Goal: Information Seeking & Learning: Learn about a topic

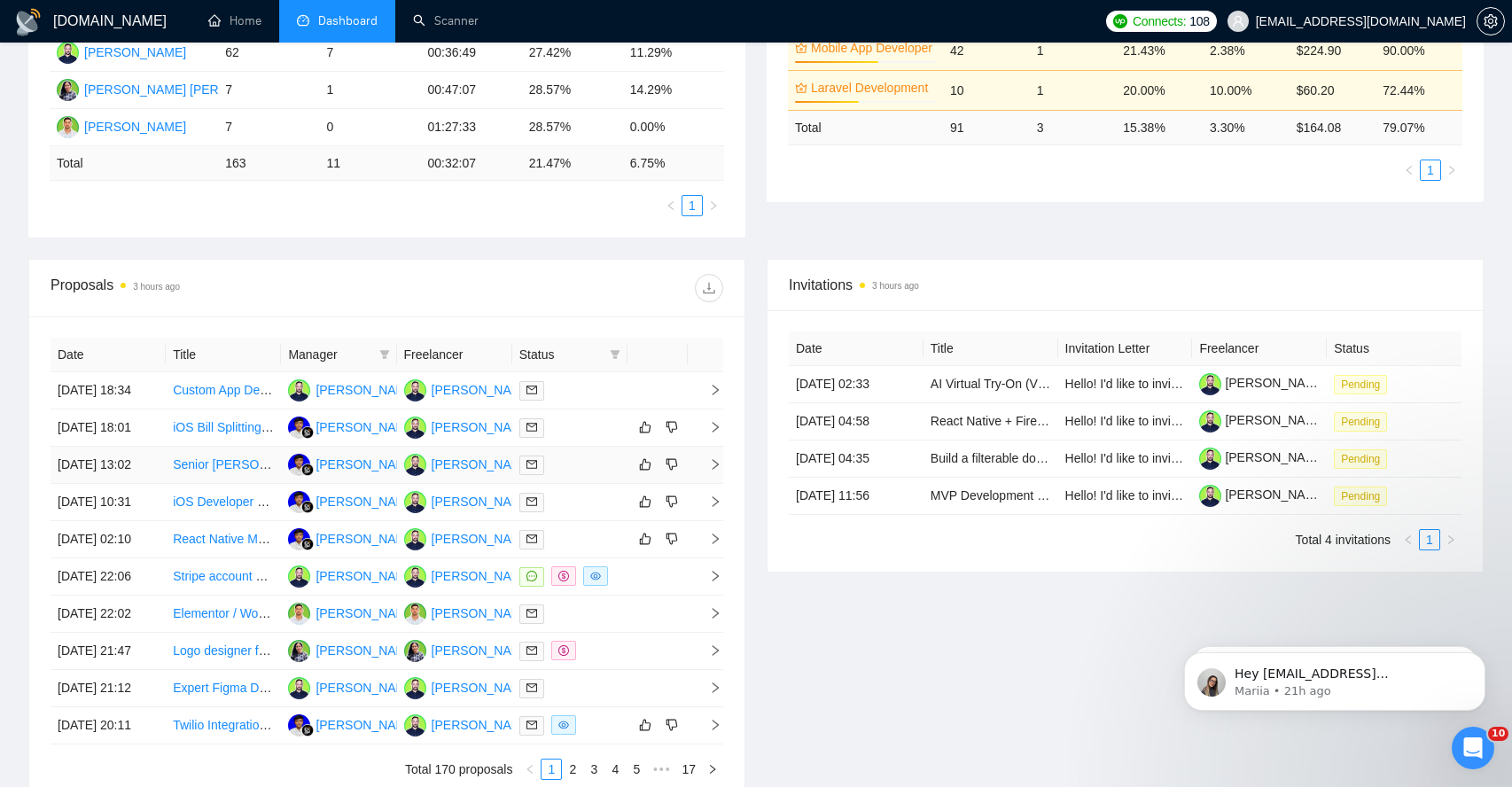
scroll to position [465, 0]
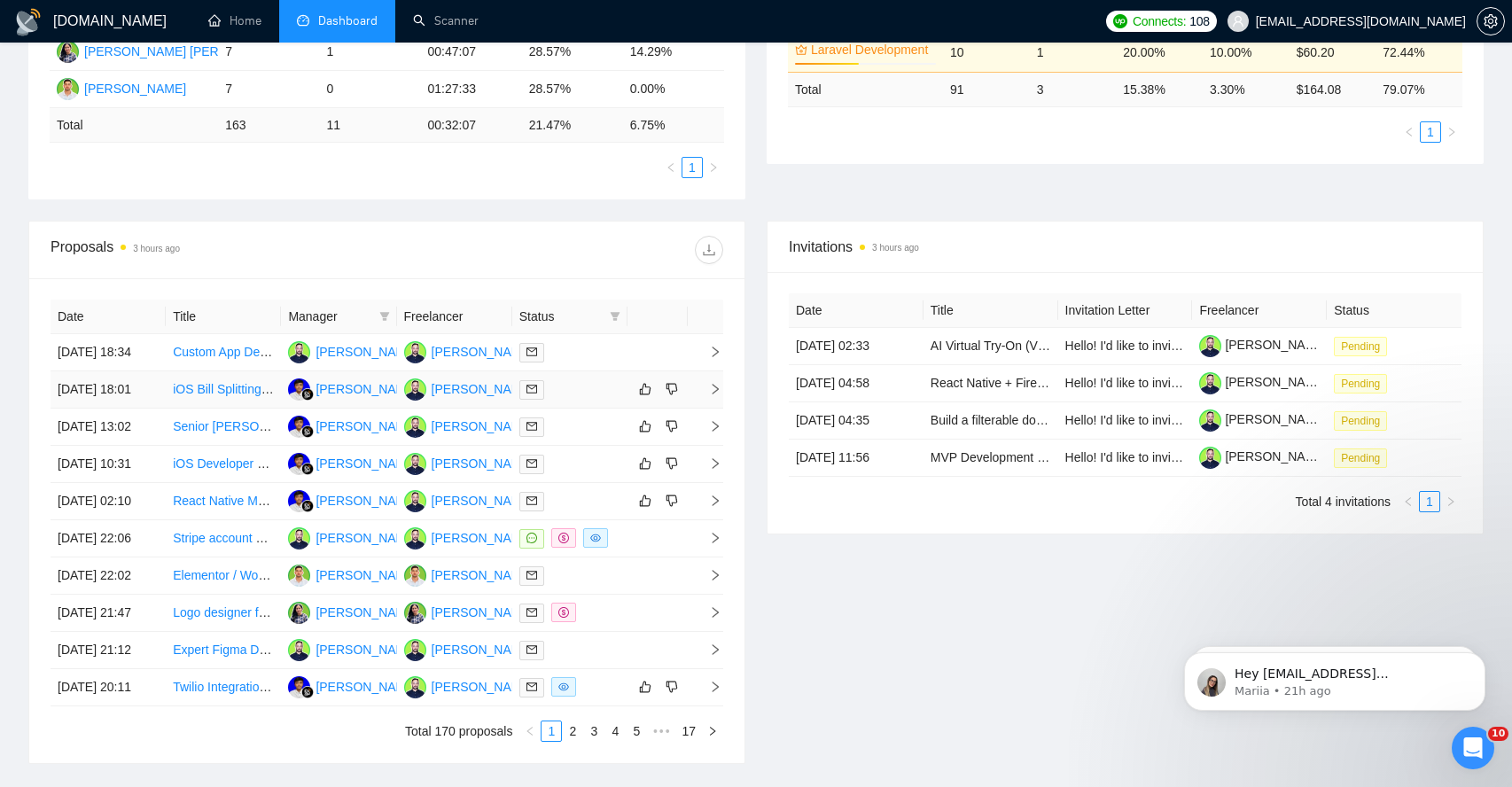
click at [715, 396] on icon "right" at bounding box center [715, 389] width 13 height 13
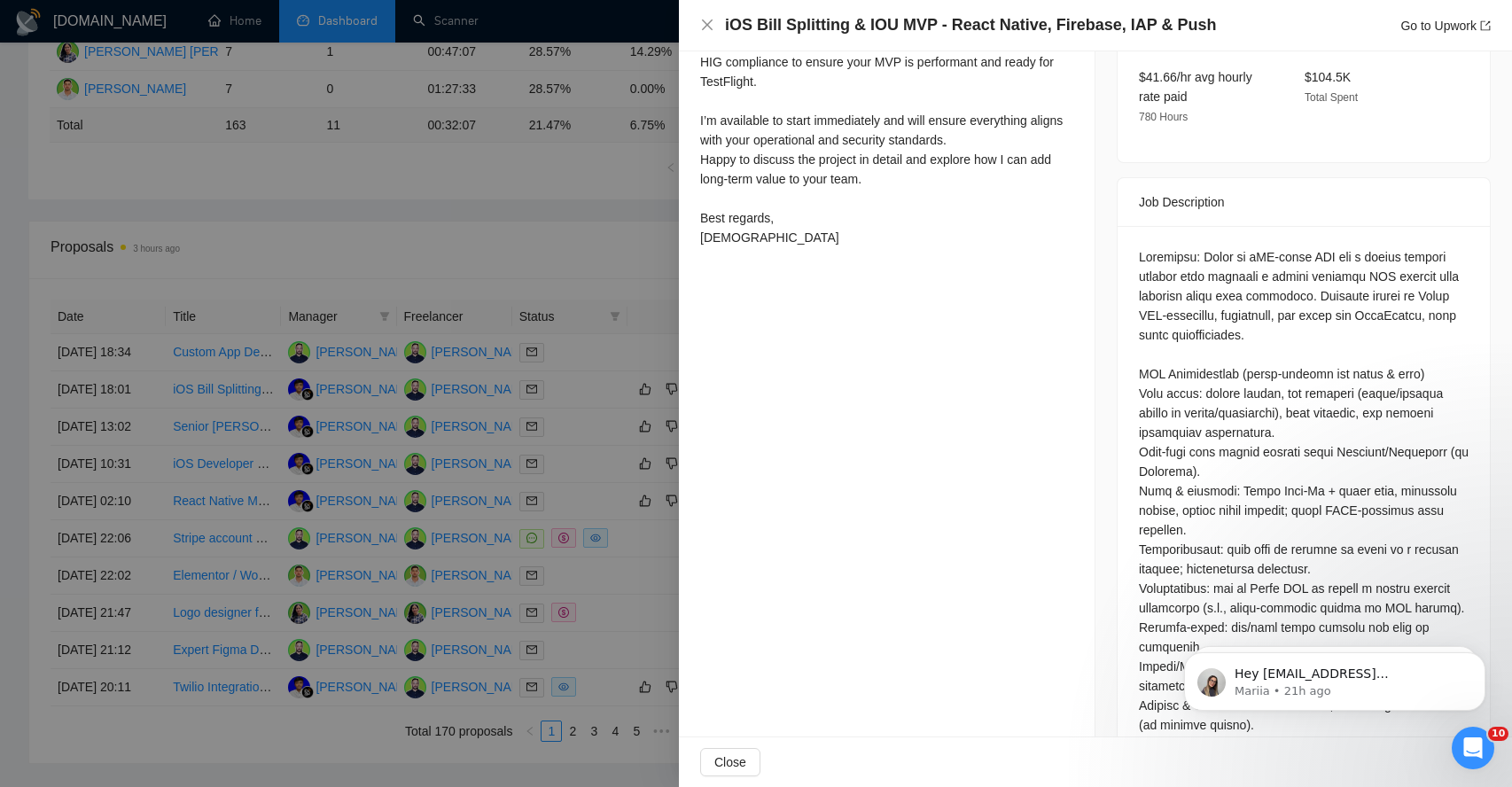
scroll to position [693, 0]
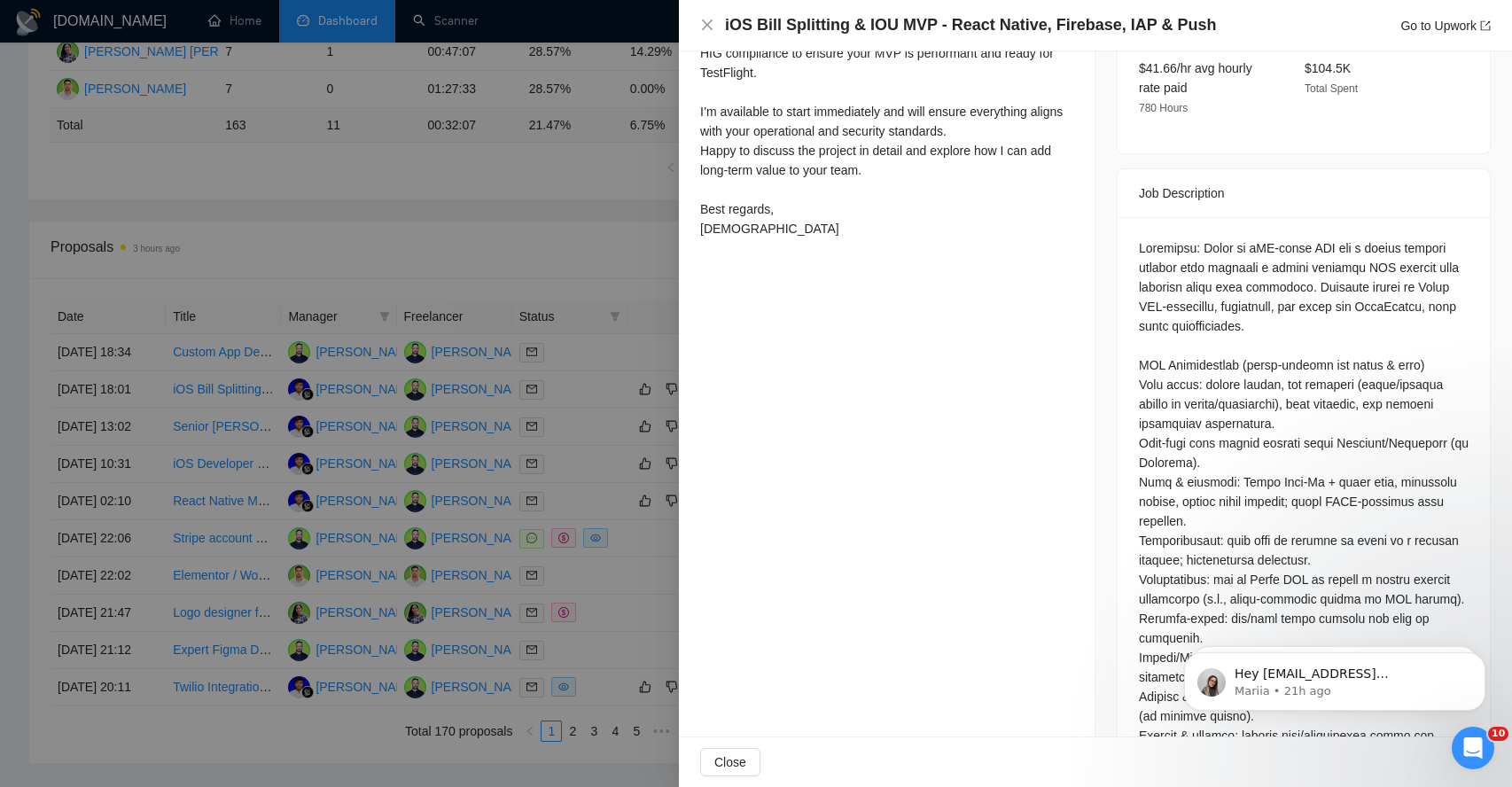
drag, startPoint x: 1157, startPoint y: 208, endPoint x: 1168, endPoint y: 262, distance: 55.1
click at [1169, 263] on div at bounding box center [1303, 764] width 330 height 1053
click at [1186, 238] on div at bounding box center [1303, 764] width 330 height 1053
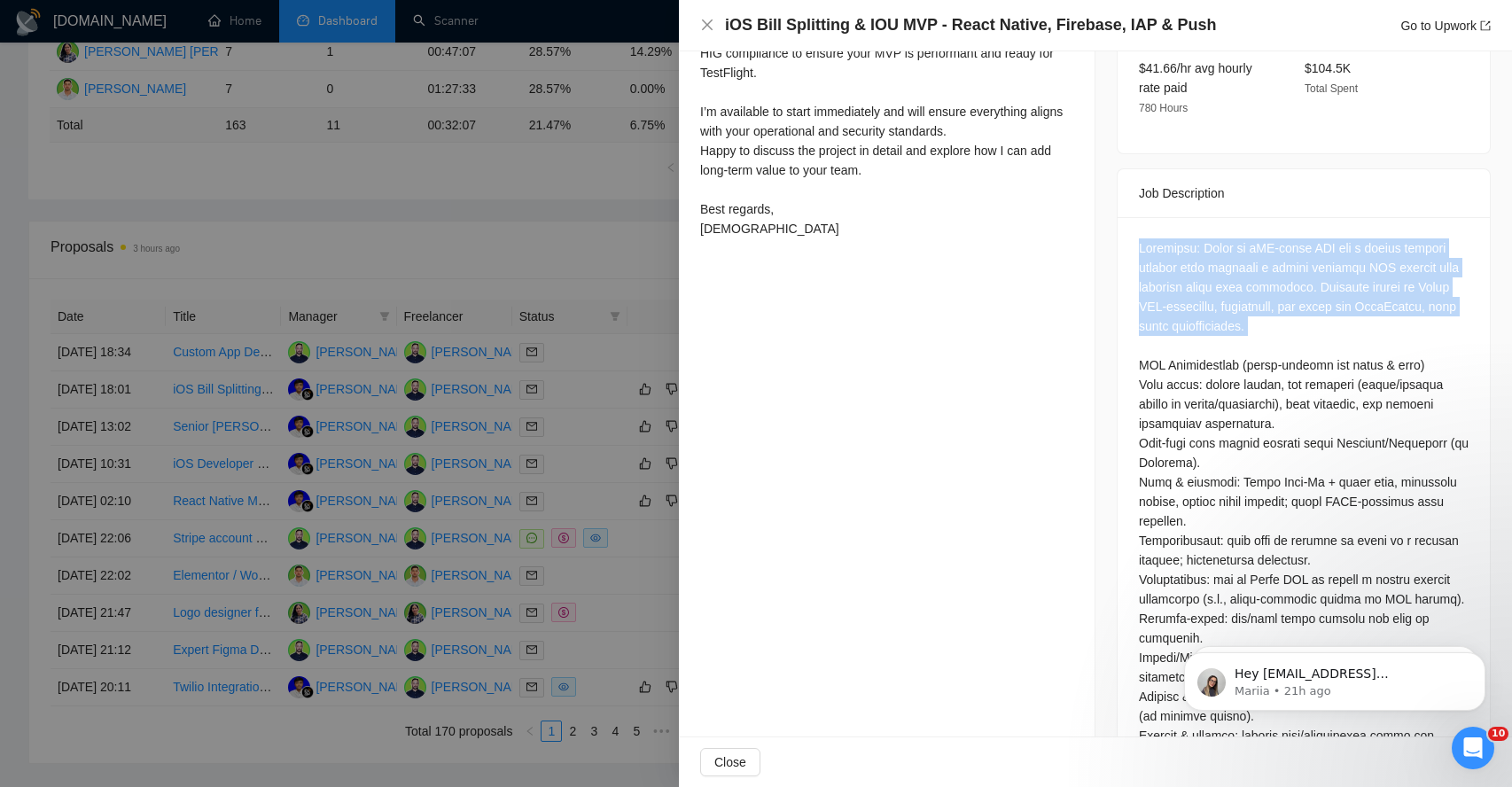
click at [1186, 238] on div at bounding box center [1303, 764] width 330 height 1053
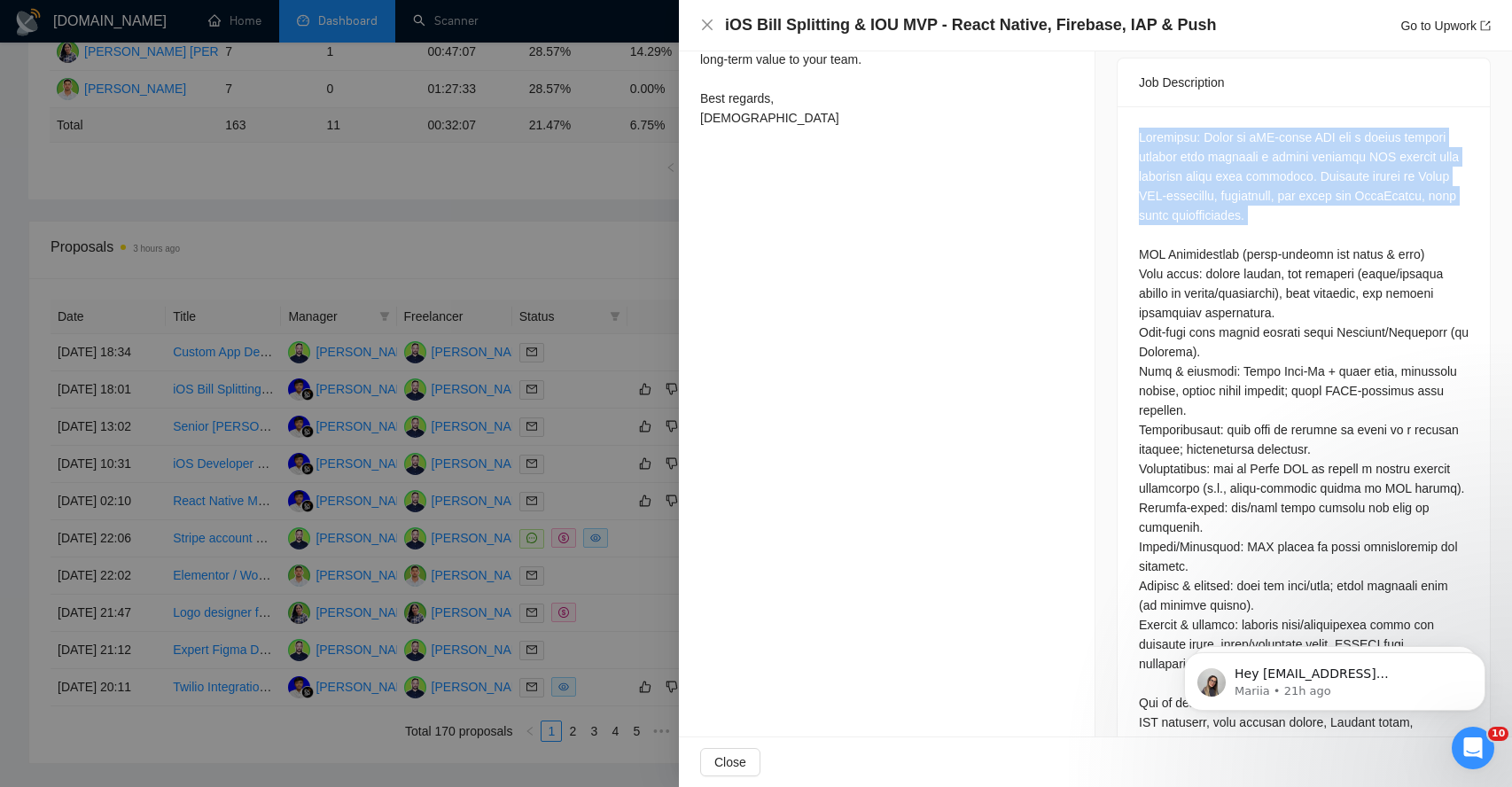
scroll to position [804, 0]
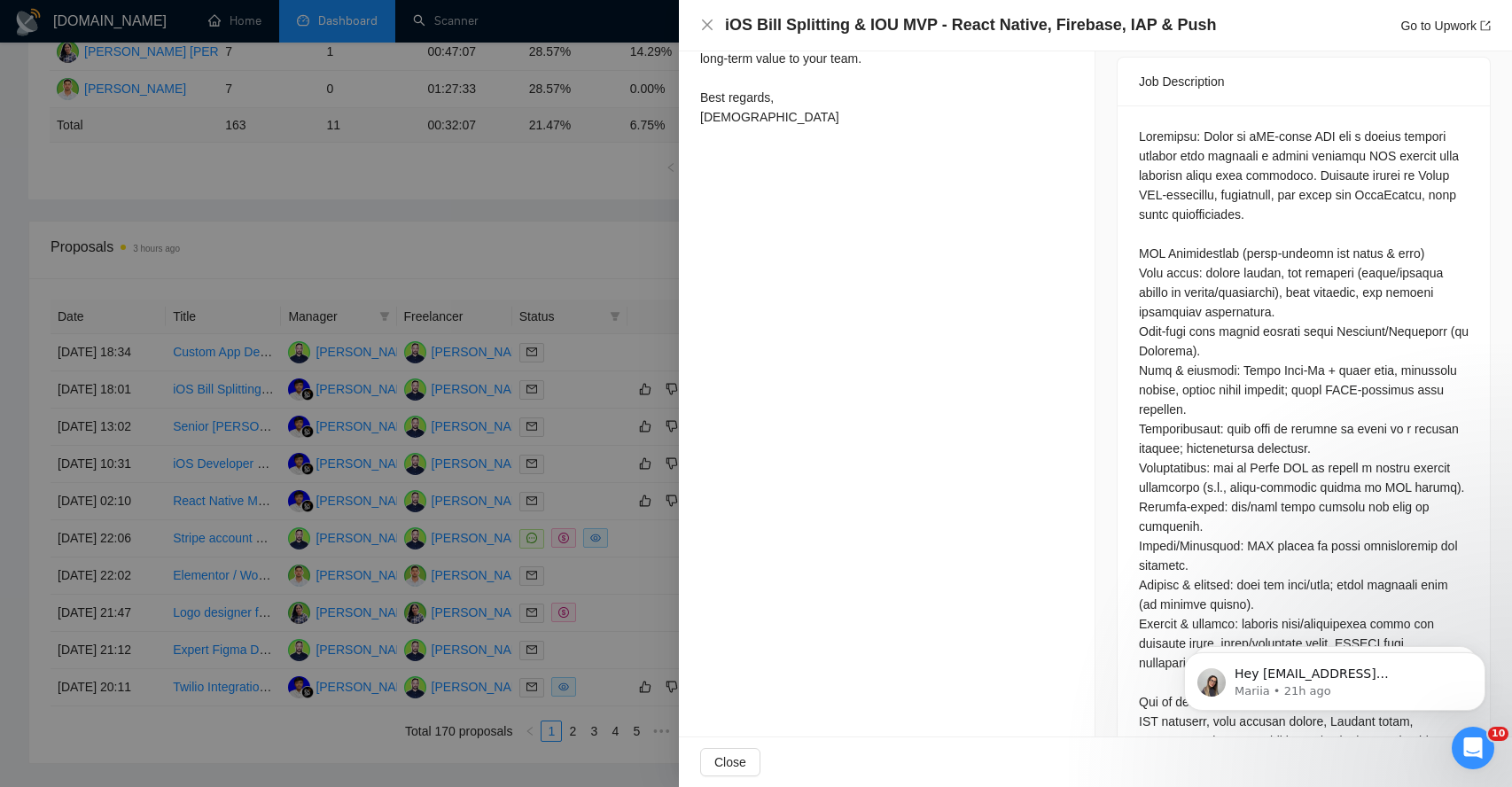
click at [1195, 268] on div at bounding box center [1303, 652] width 330 height 1053
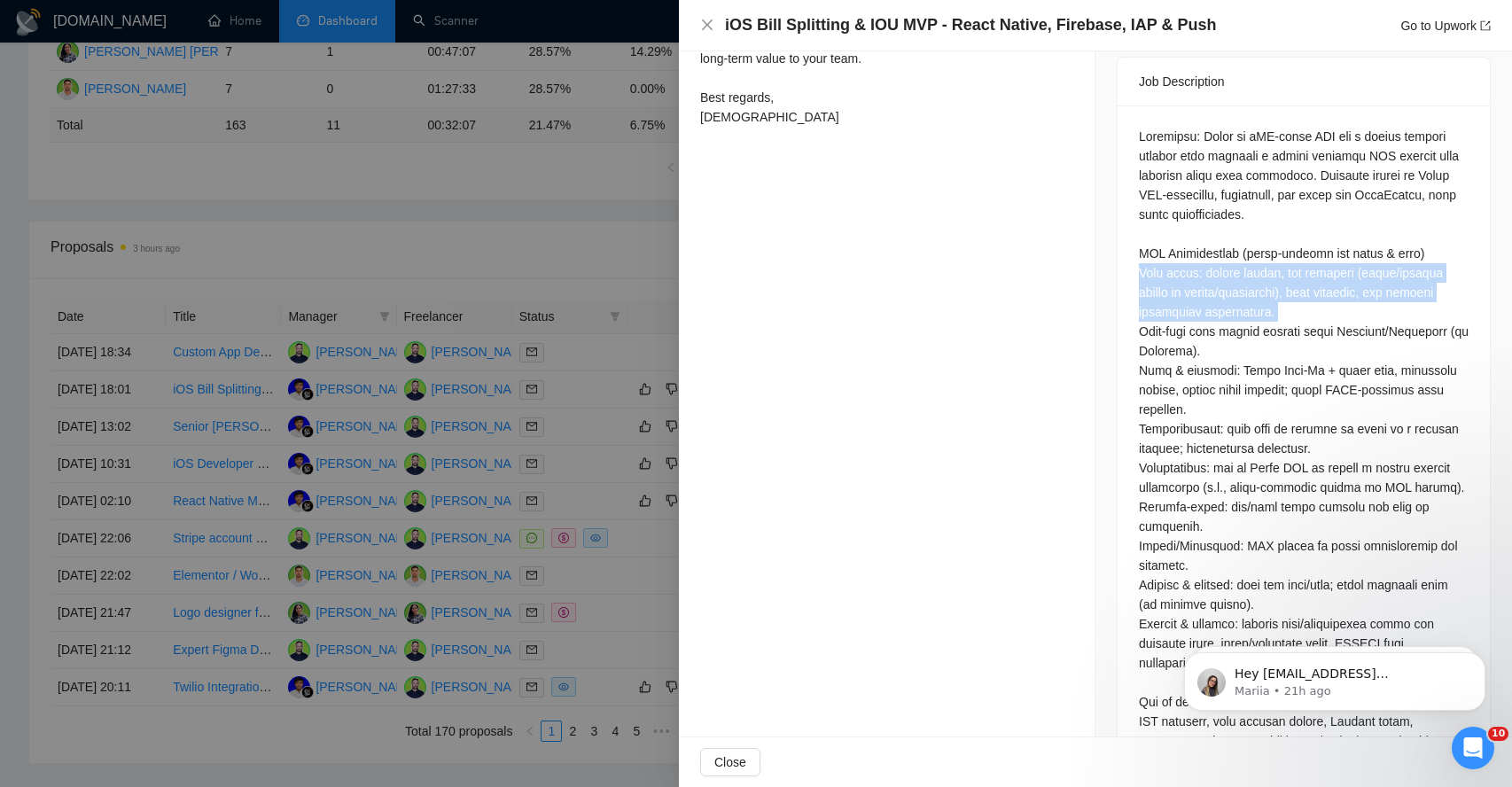
click at [1195, 268] on div at bounding box center [1303, 652] width 330 height 1053
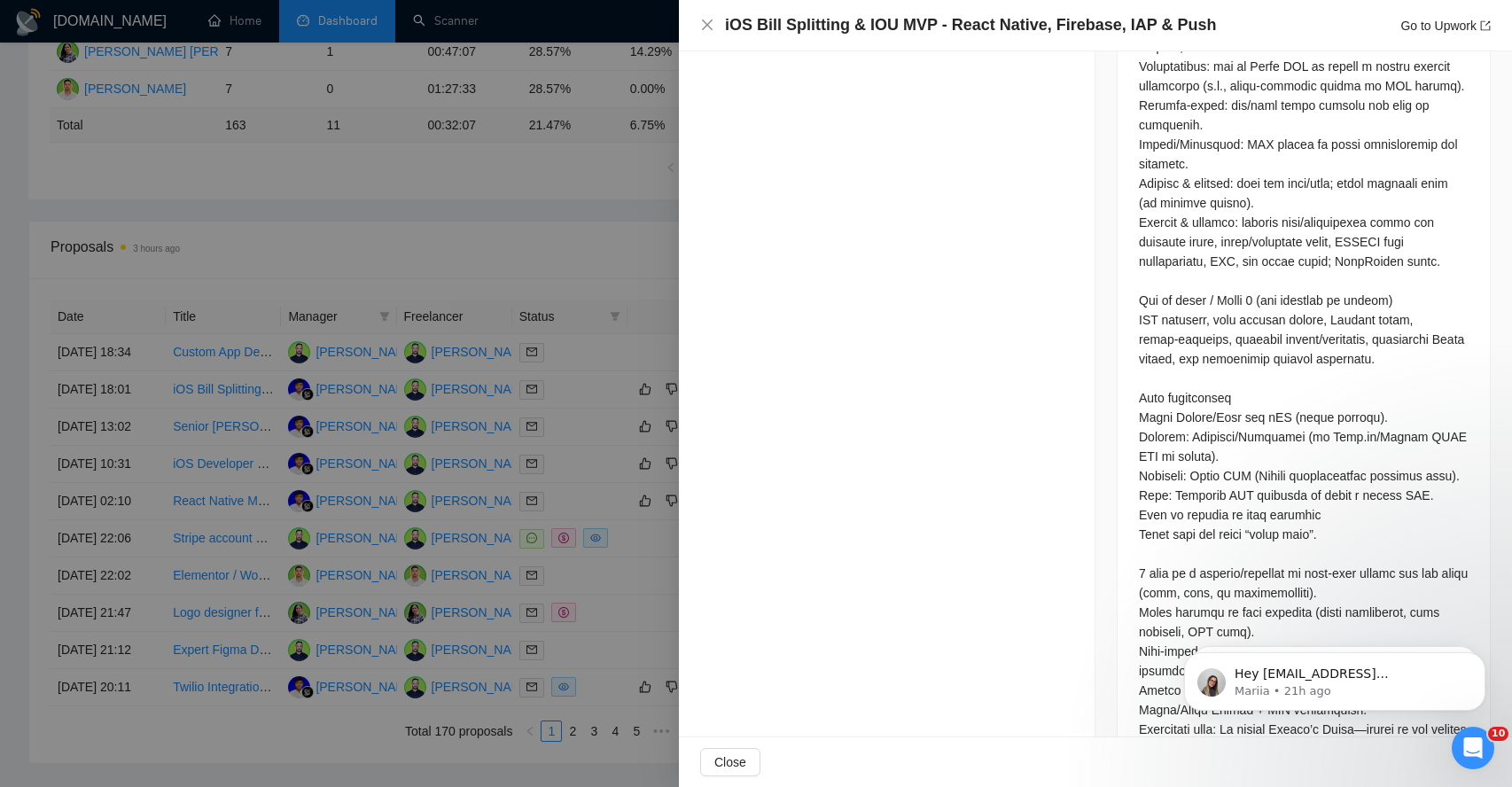
scroll to position [1212, 0]
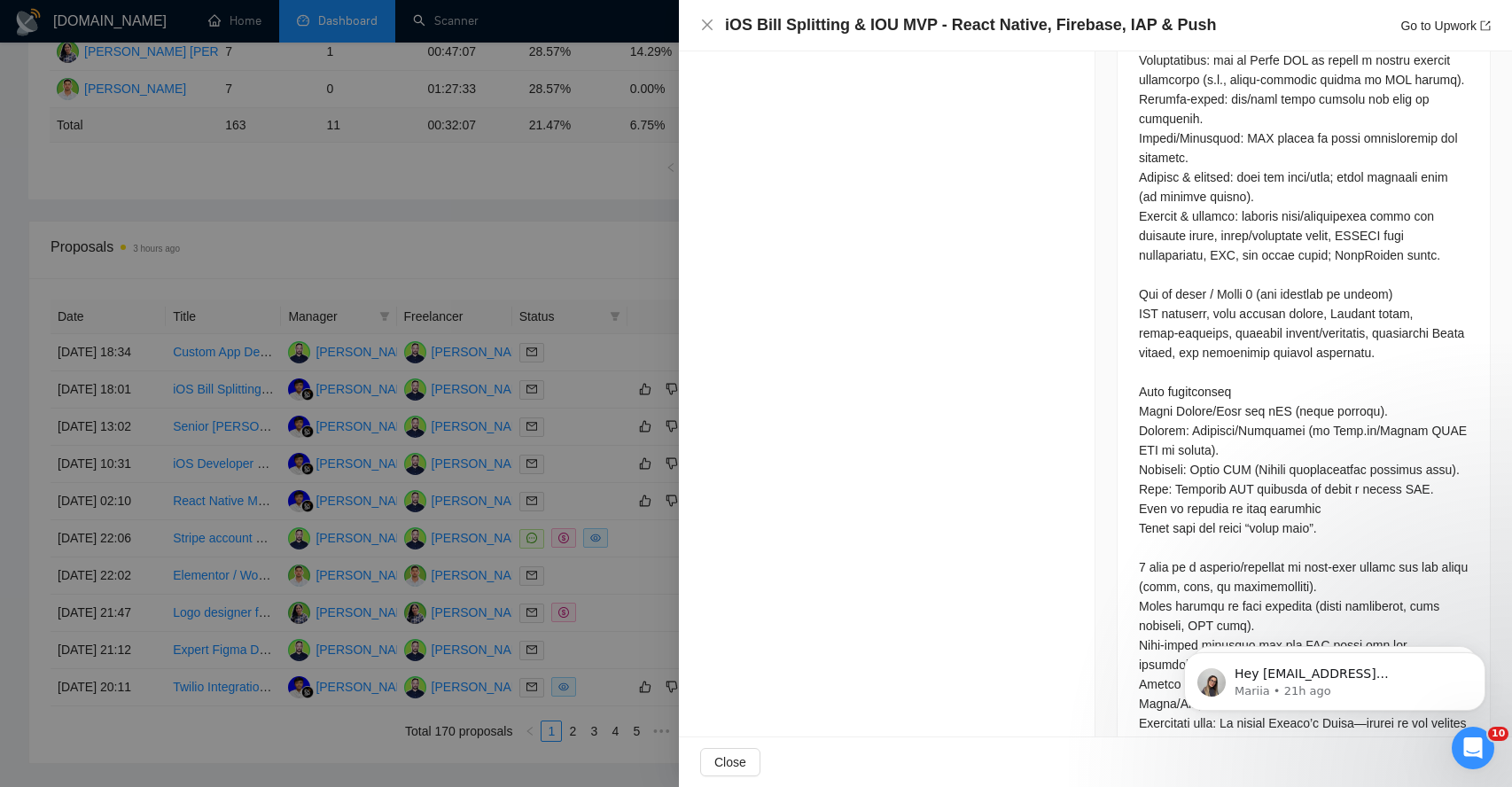
click at [1188, 363] on div at bounding box center [1303, 245] width 330 height 1053
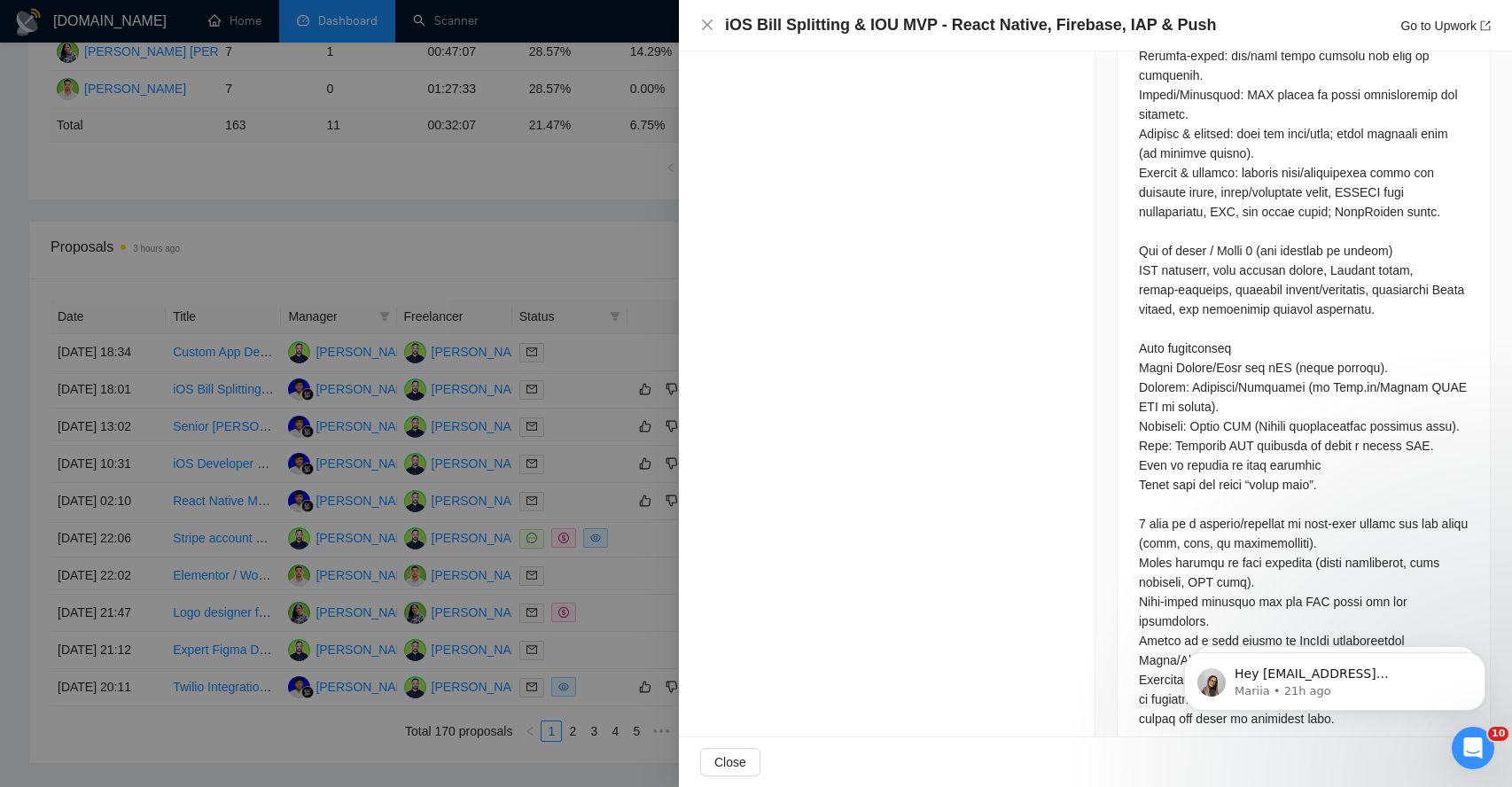
click at [1182, 478] on div at bounding box center [1303, 202] width 330 height 1053
click at [1180, 541] on div at bounding box center [1303, 202] width 330 height 1053
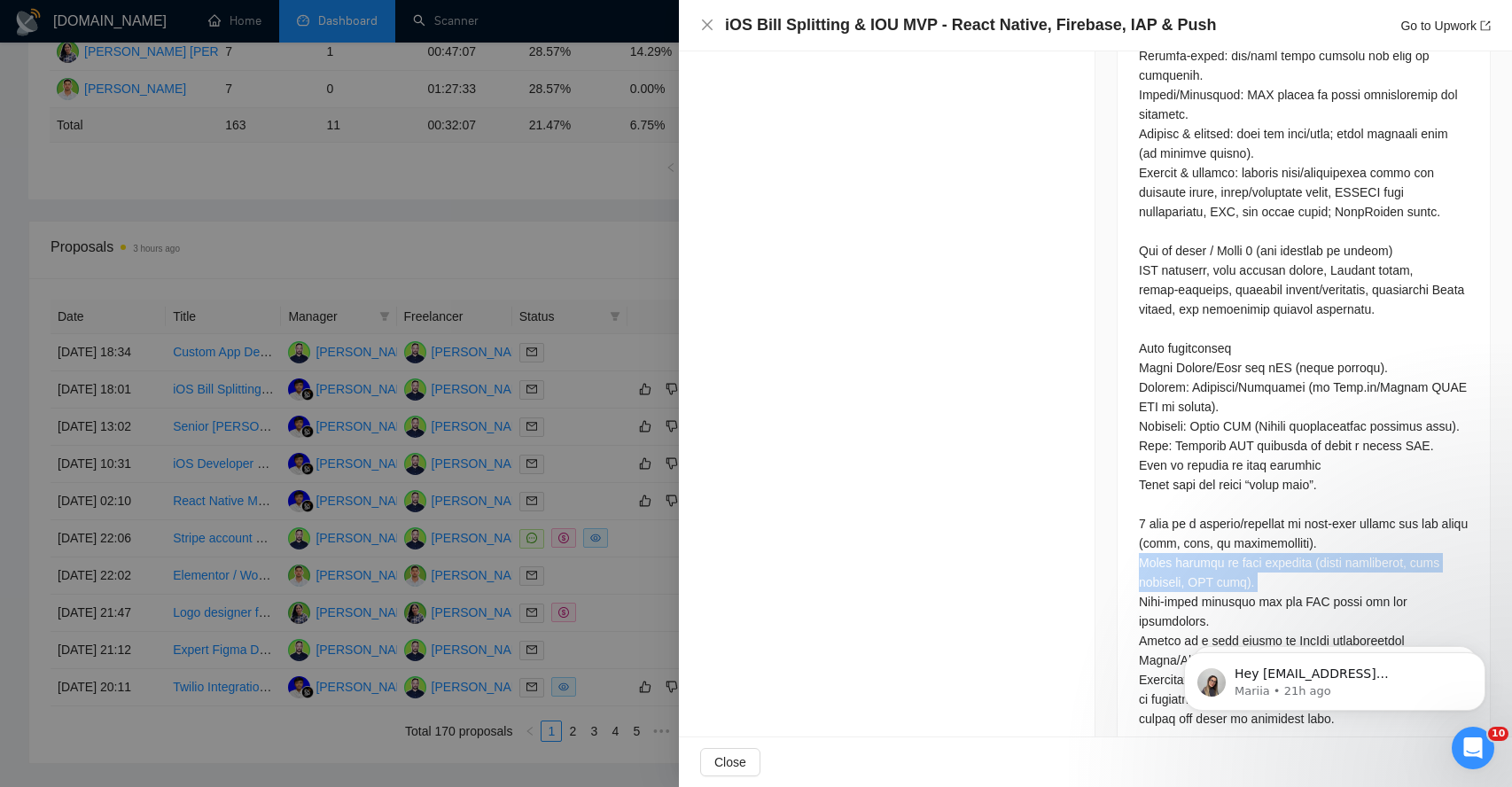
click at [1180, 541] on div at bounding box center [1303, 202] width 330 height 1053
click at [1180, 587] on div at bounding box center [1303, 202] width 330 height 1053
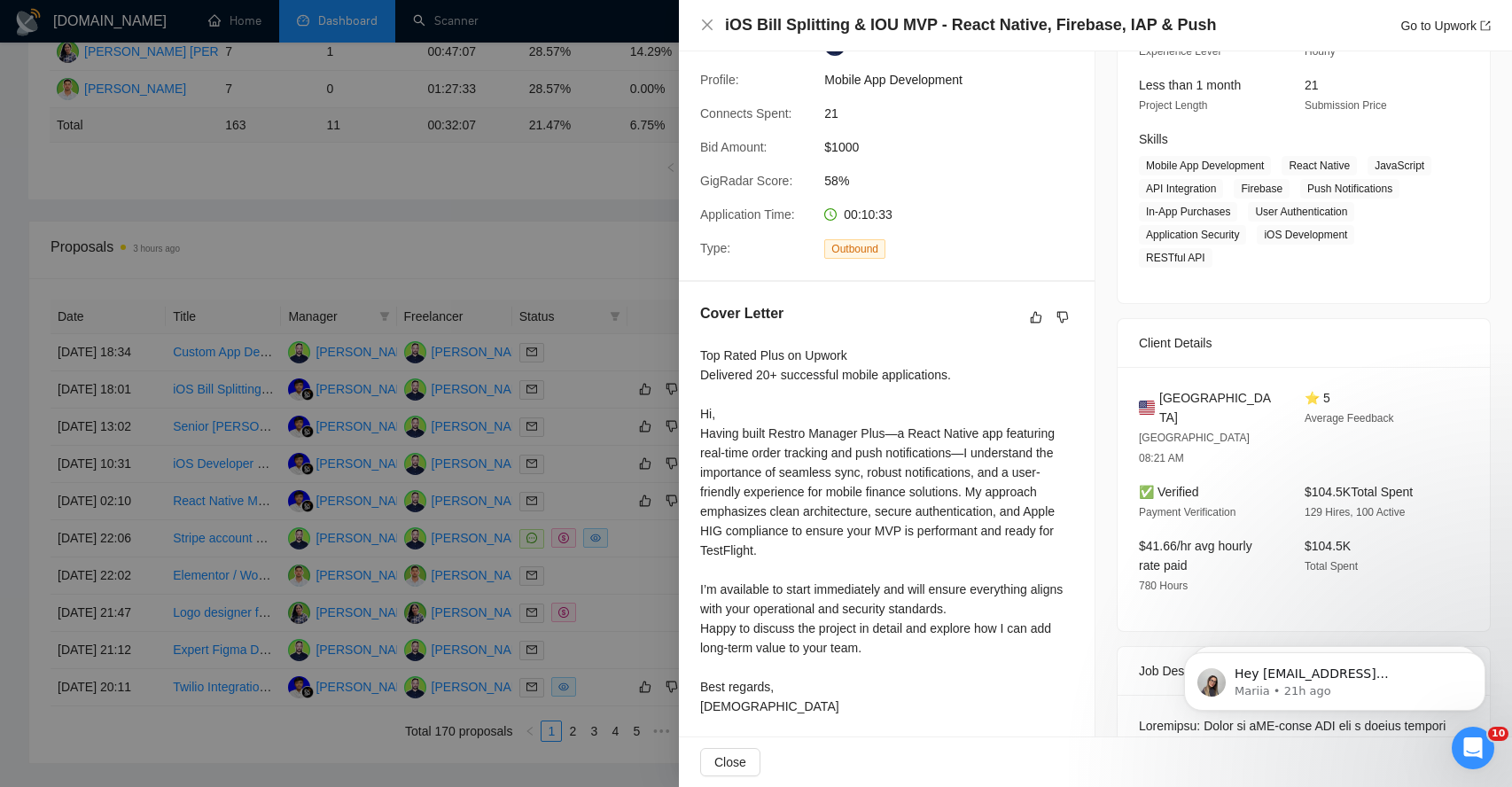
scroll to position [232, 0]
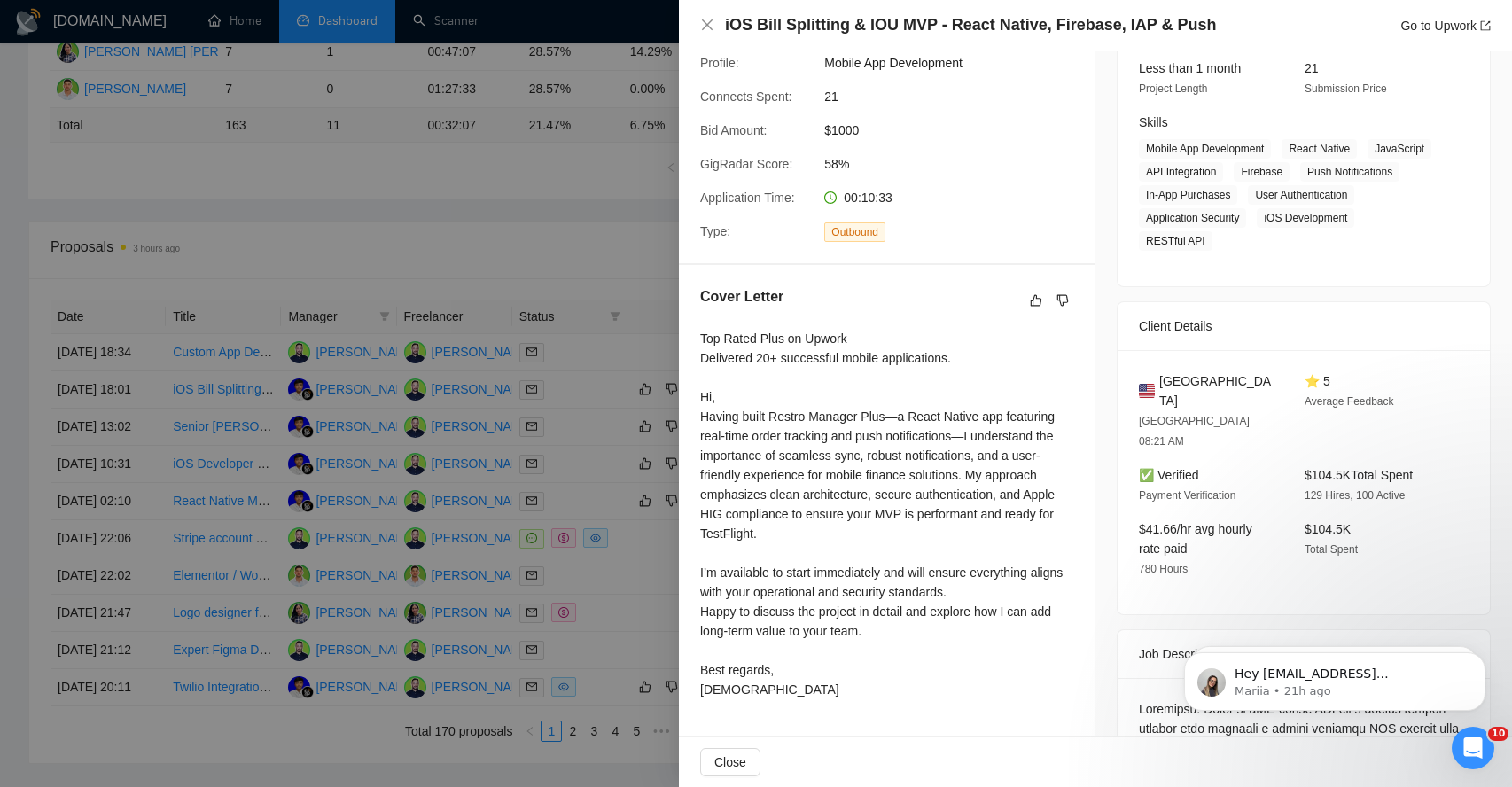
click at [735, 404] on div "Top Rated Plus on Upwork Delivered 20+ successful mobile applications. Hi, Havi…" at bounding box center [886, 514] width 373 height 370
click at [789, 412] on div "Top Rated Plus on Upwork Delivered 20+ successful mobile applications. Hi, Havi…" at bounding box center [886, 514] width 373 height 370
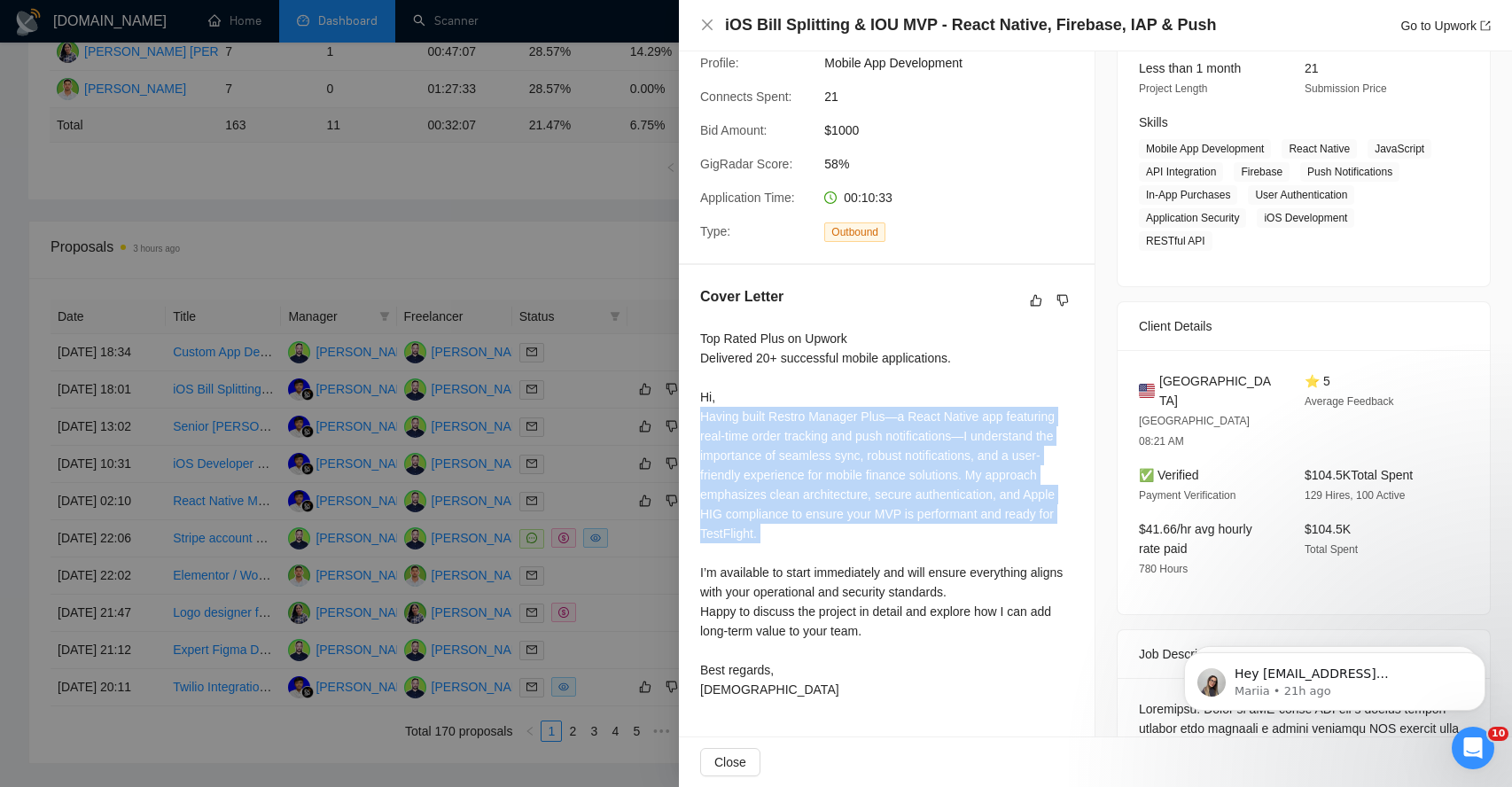
click at [789, 412] on div "Top Rated Plus on Upwork Delivered 20+ successful mobile applications. Hi, Havi…" at bounding box center [886, 514] width 373 height 370
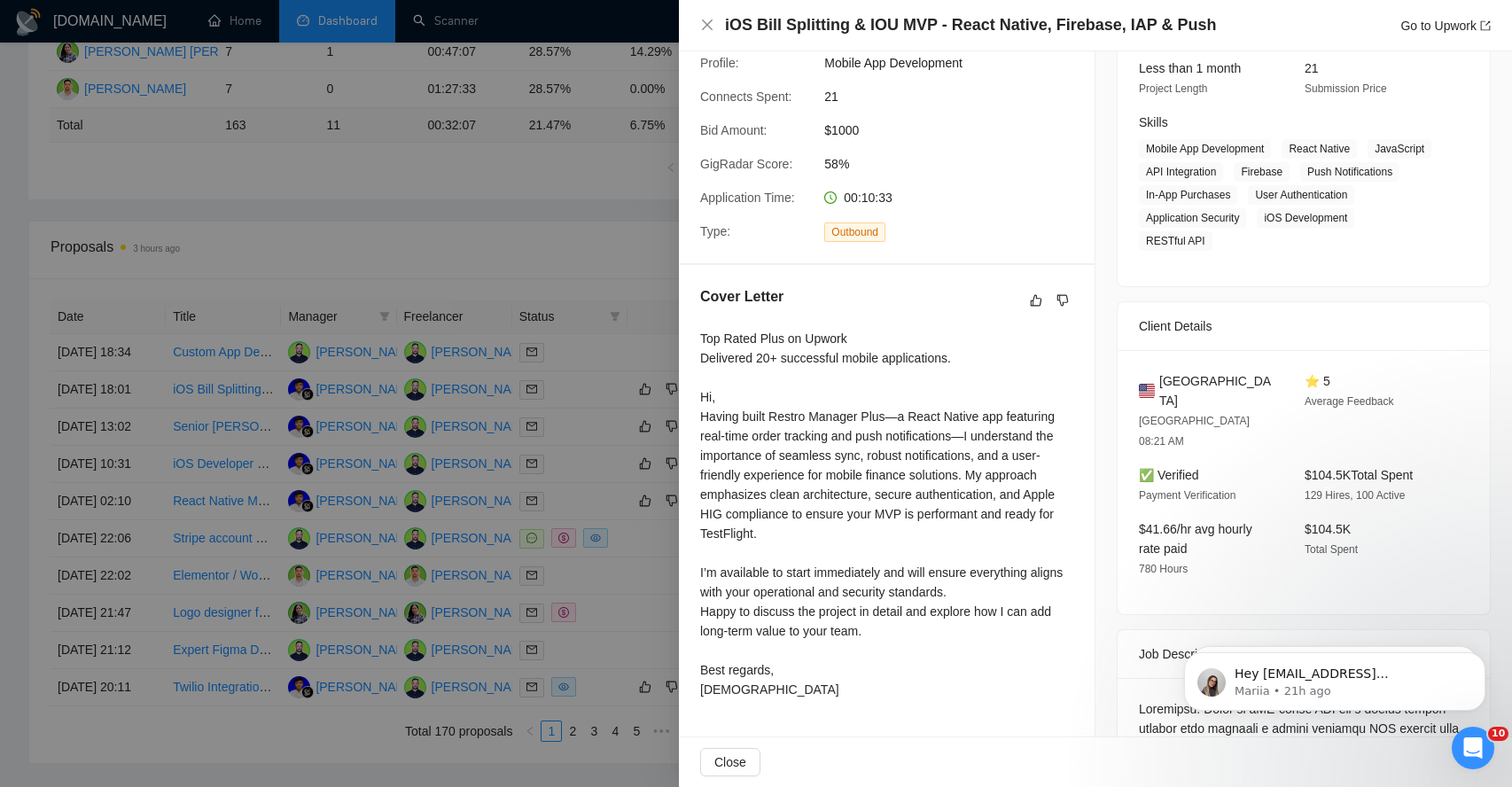
click at [742, 443] on div "Top Rated Plus on Upwork Delivered 20+ successful mobile applications. Hi, Havi…" at bounding box center [886, 514] width 373 height 370
click at [787, 438] on div "Top Rated Plus on Upwork Delivered 20+ successful mobile applications. Hi, Havi…" at bounding box center [886, 514] width 373 height 370
click at [838, 436] on div "Top Rated Plus on Upwork Delivered 20+ successful mobile applications. Hi, Havi…" at bounding box center [886, 514] width 373 height 370
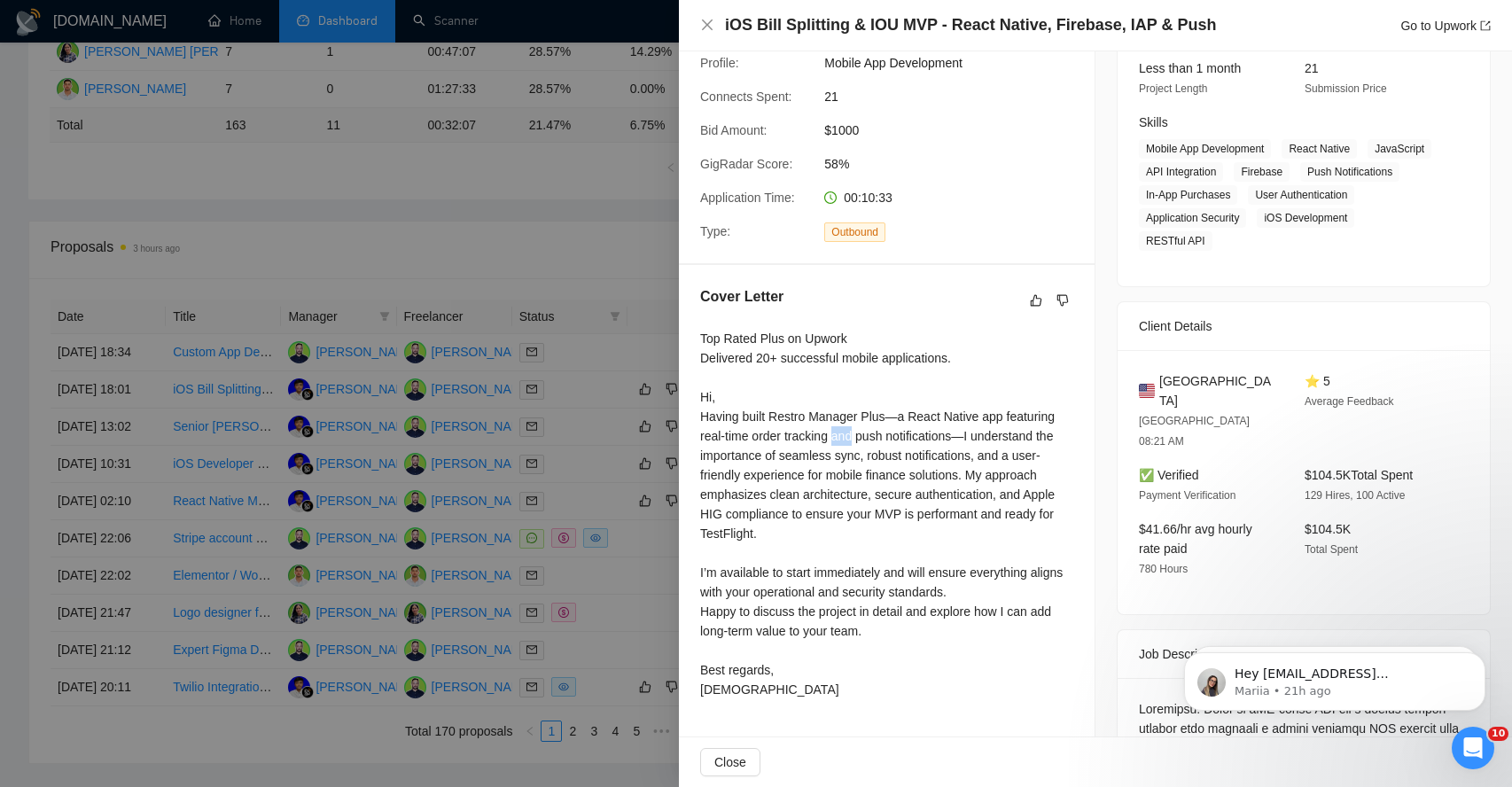
click at [838, 436] on div "Top Rated Plus on Upwork Delivered 20+ successful mobile applications. Hi, Havi…" at bounding box center [886, 514] width 373 height 370
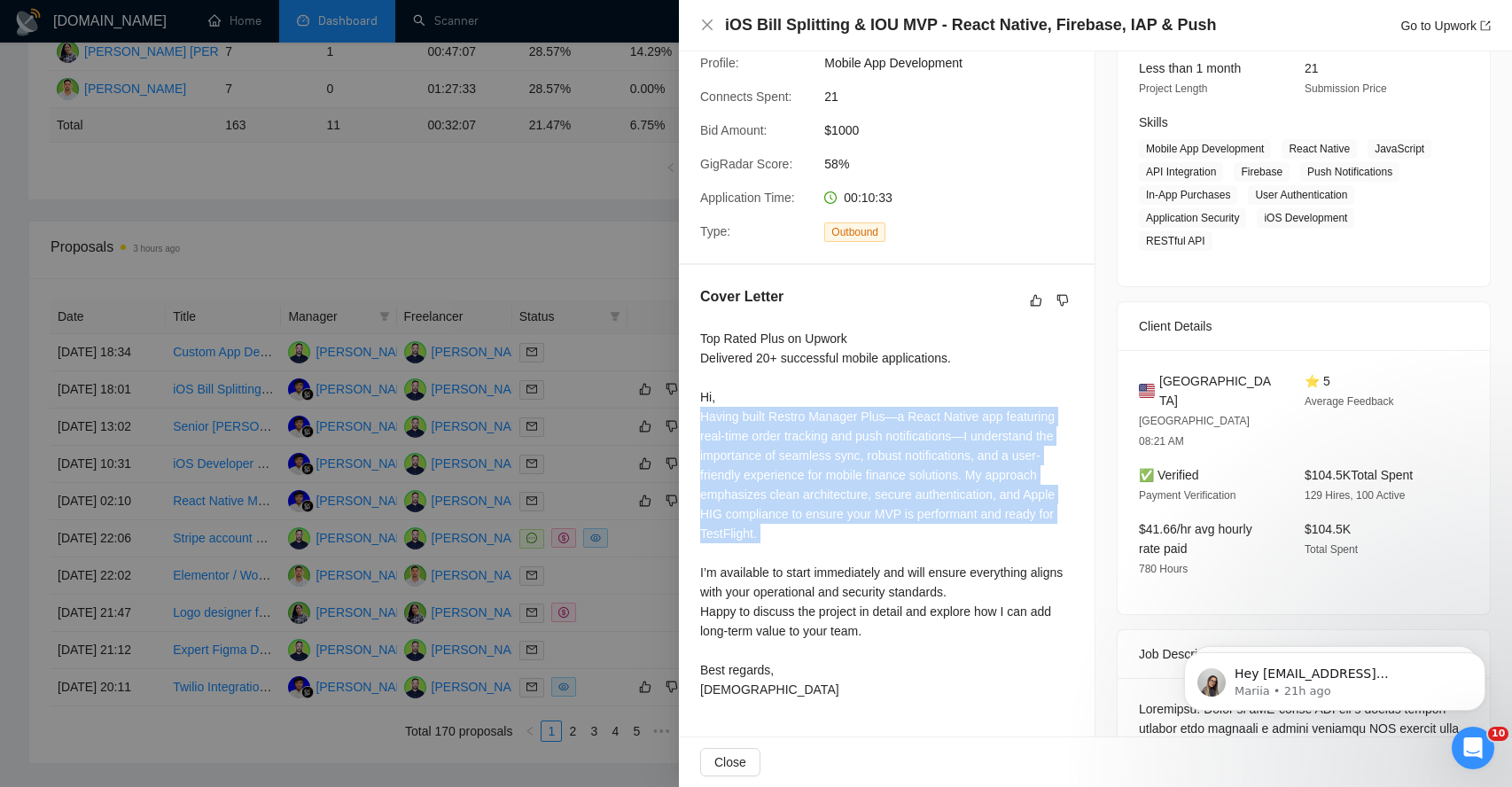
click at [838, 436] on div "Top Rated Plus on Upwork Delivered 20+ successful mobile applications. Hi, Havi…" at bounding box center [886, 514] width 373 height 370
click at [742, 465] on div "Top Rated Plus on Upwork Delivered 20+ successful mobile applications. Hi, Havi…" at bounding box center [886, 514] width 373 height 370
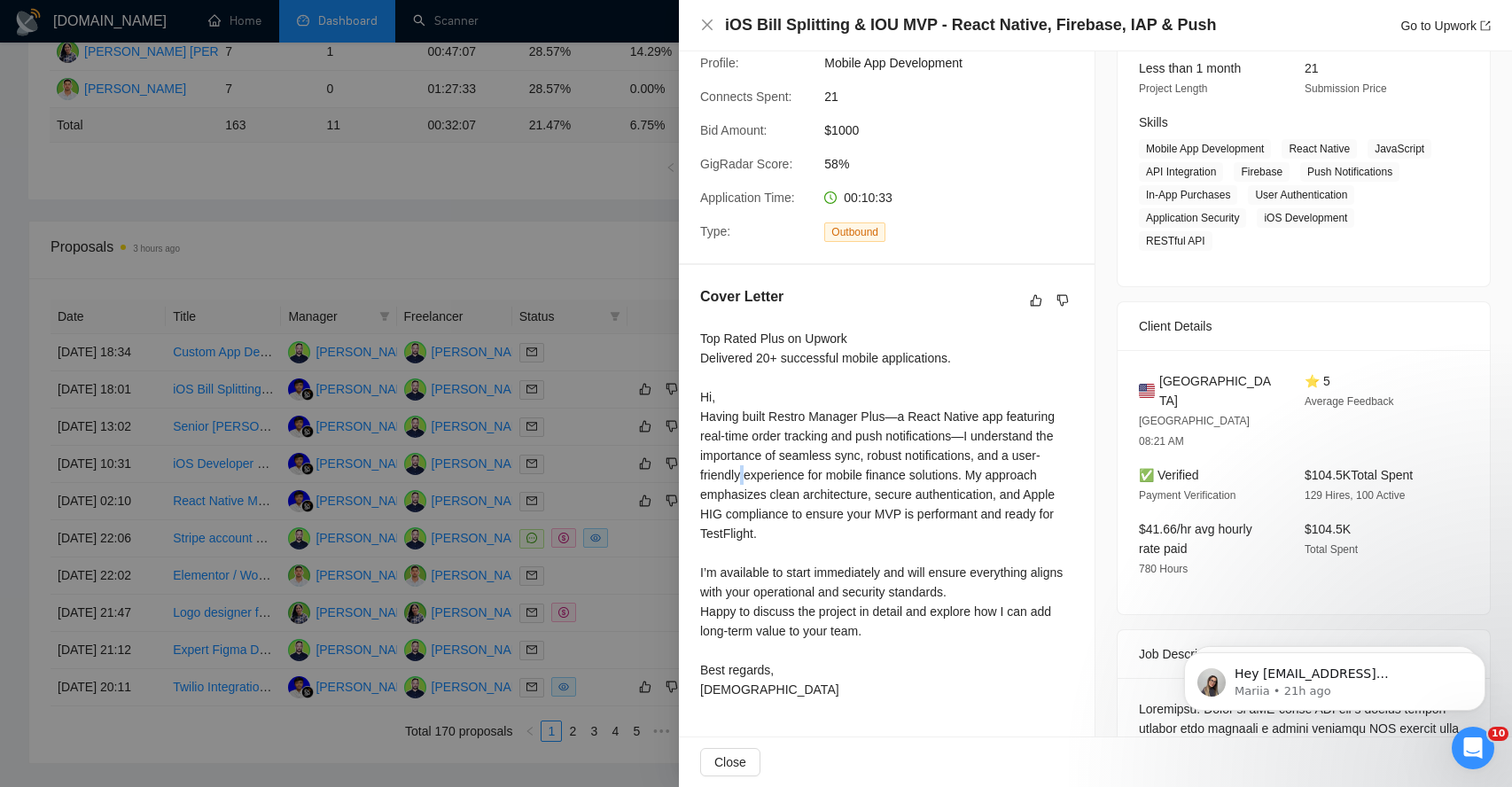
click at [742, 465] on div "Top Rated Plus on Upwork Delivered 20+ successful mobile applications. Hi, Havi…" at bounding box center [886, 514] width 373 height 370
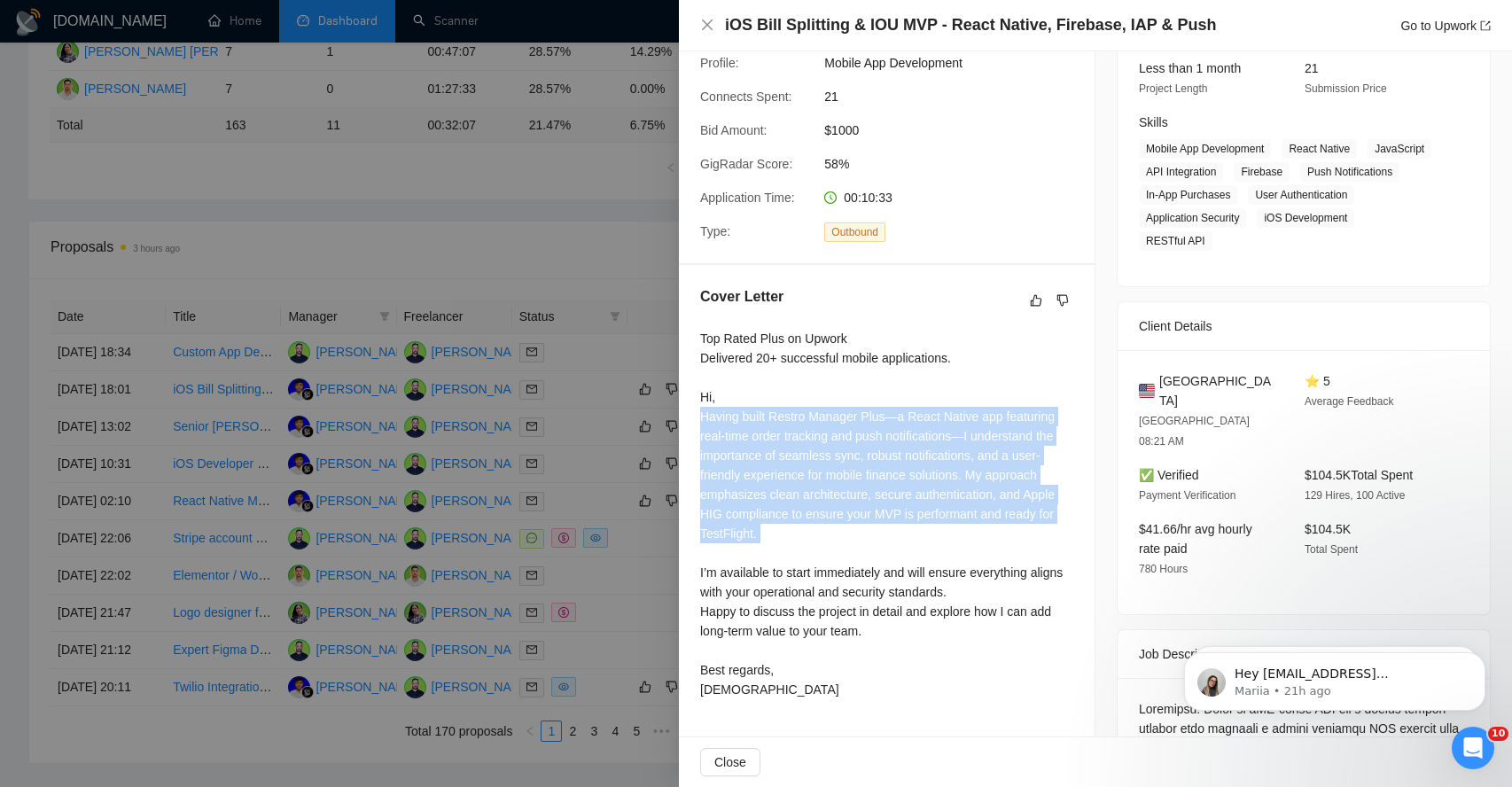
click at [742, 465] on div "Top Rated Plus on Upwork Delivered 20+ successful mobile applications. Hi, Havi…" at bounding box center [886, 514] width 373 height 370
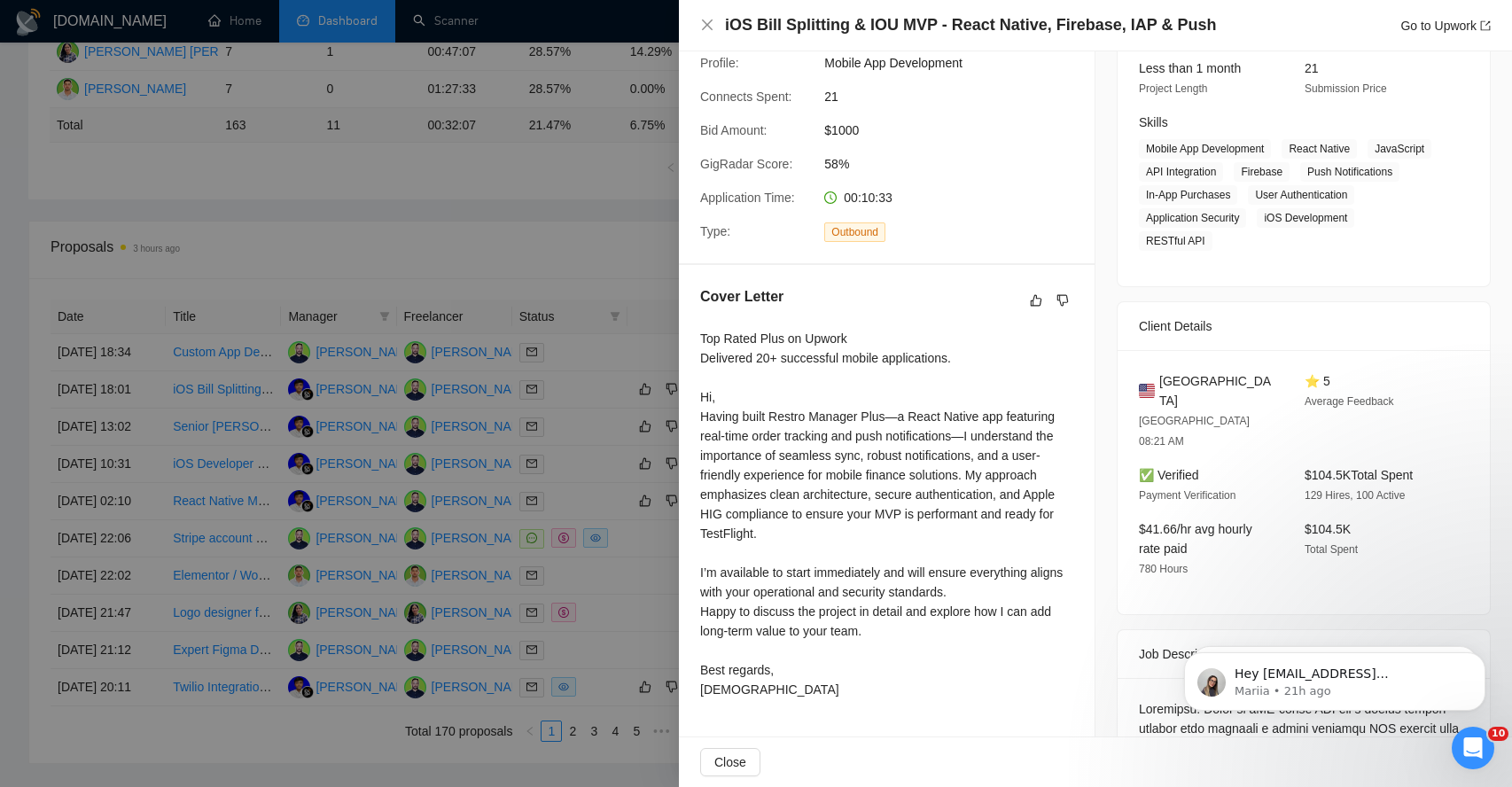
click at [788, 465] on div "Top Rated Plus on Upwork Delivered 20+ successful mobile applications. Hi, Havi…" at bounding box center [886, 514] width 373 height 370
click at [868, 459] on div "Top Rated Plus on Upwork Delivered 20+ successful mobile applications. Hi, Havi…" at bounding box center [886, 514] width 373 height 370
click at [792, 478] on div "Top Rated Plus on Upwork Delivered 20+ successful mobile applications. Hi, Havi…" at bounding box center [886, 514] width 373 height 370
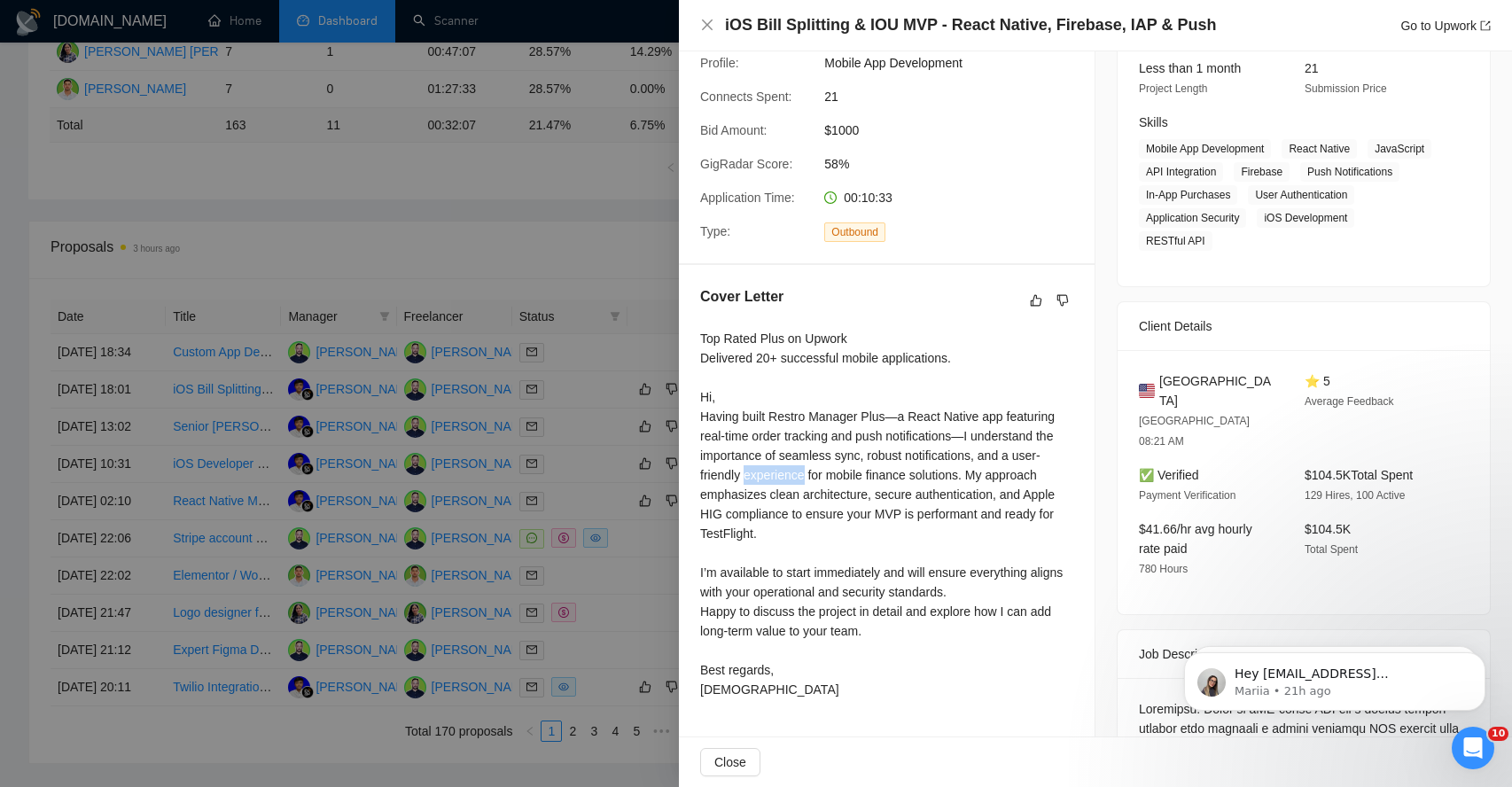
click at [792, 478] on div "Top Rated Plus on Upwork Delivered 20+ successful mobile applications. Hi, Havi…" at bounding box center [886, 514] width 373 height 370
click at [844, 486] on div "Top Rated Plus on Upwork Delivered 20+ successful mobile applications. Hi, Havi…" at bounding box center [886, 514] width 373 height 370
click at [887, 484] on div "Top Rated Plus on Upwork Delivered 20+ successful mobile applications. Hi, Havi…" at bounding box center [886, 514] width 373 height 370
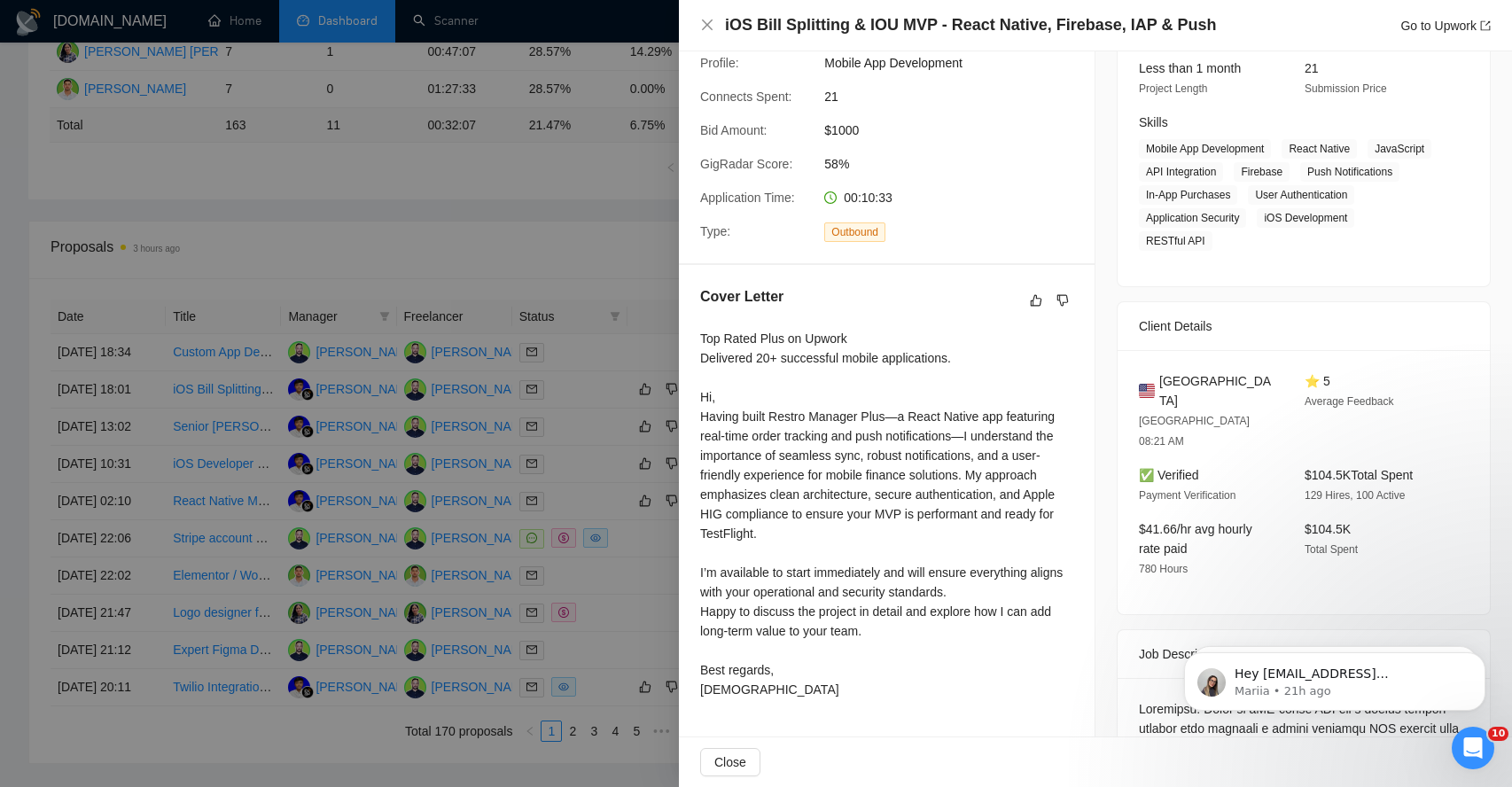
click at [761, 503] on div "Top Rated Plus on Upwork Delivered 20+ successful mobile applications. Hi, Havi…" at bounding box center [886, 514] width 373 height 370
click at [808, 504] on div "Top Rated Plus on Upwork Delivered 20+ successful mobile applications. Hi, Havi…" at bounding box center [886, 514] width 373 height 370
click at [883, 497] on div "Top Rated Plus on Upwork Delivered 20+ successful mobile applications. Hi, Havi…" at bounding box center [886, 514] width 373 height 370
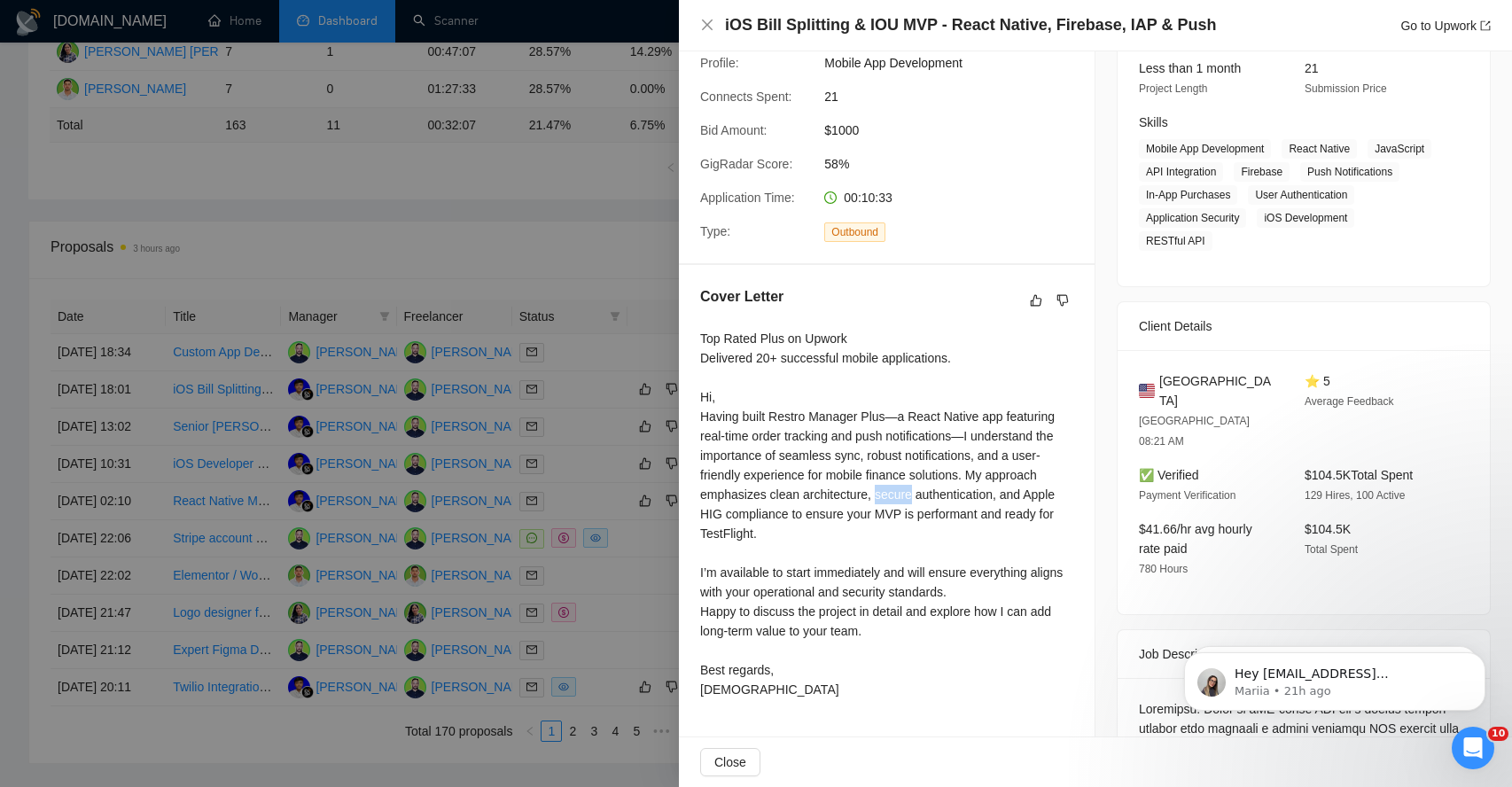
click at [883, 497] on div "Top Rated Plus on Upwork Delivered 20+ successful mobile applications. Hi, Havi…" at bounding box center [886, 514] width 373 height 370
click at [756, 520] on div "Top Rated Plus on Upwork Delivered 20+ successful mobile applications. Hi, Havi…" at bounding box center [886, 514] width 373 height 370
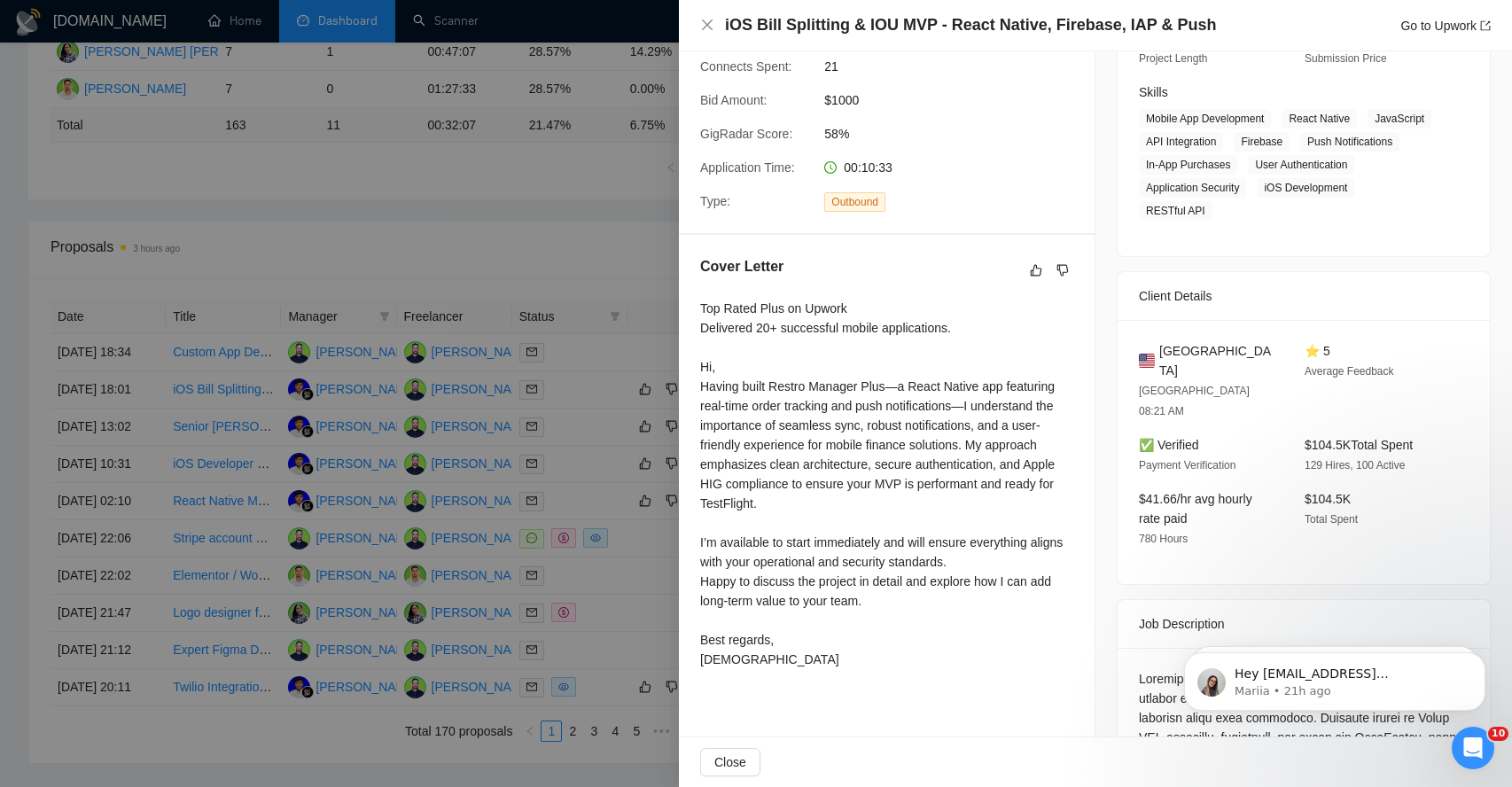
click at [756, 552] on div "Top Rated Plus on Upwork Delivered 20+ successful mobile applications. Hi, Havi…" at bounding box center [886, 484] width 373 height 370
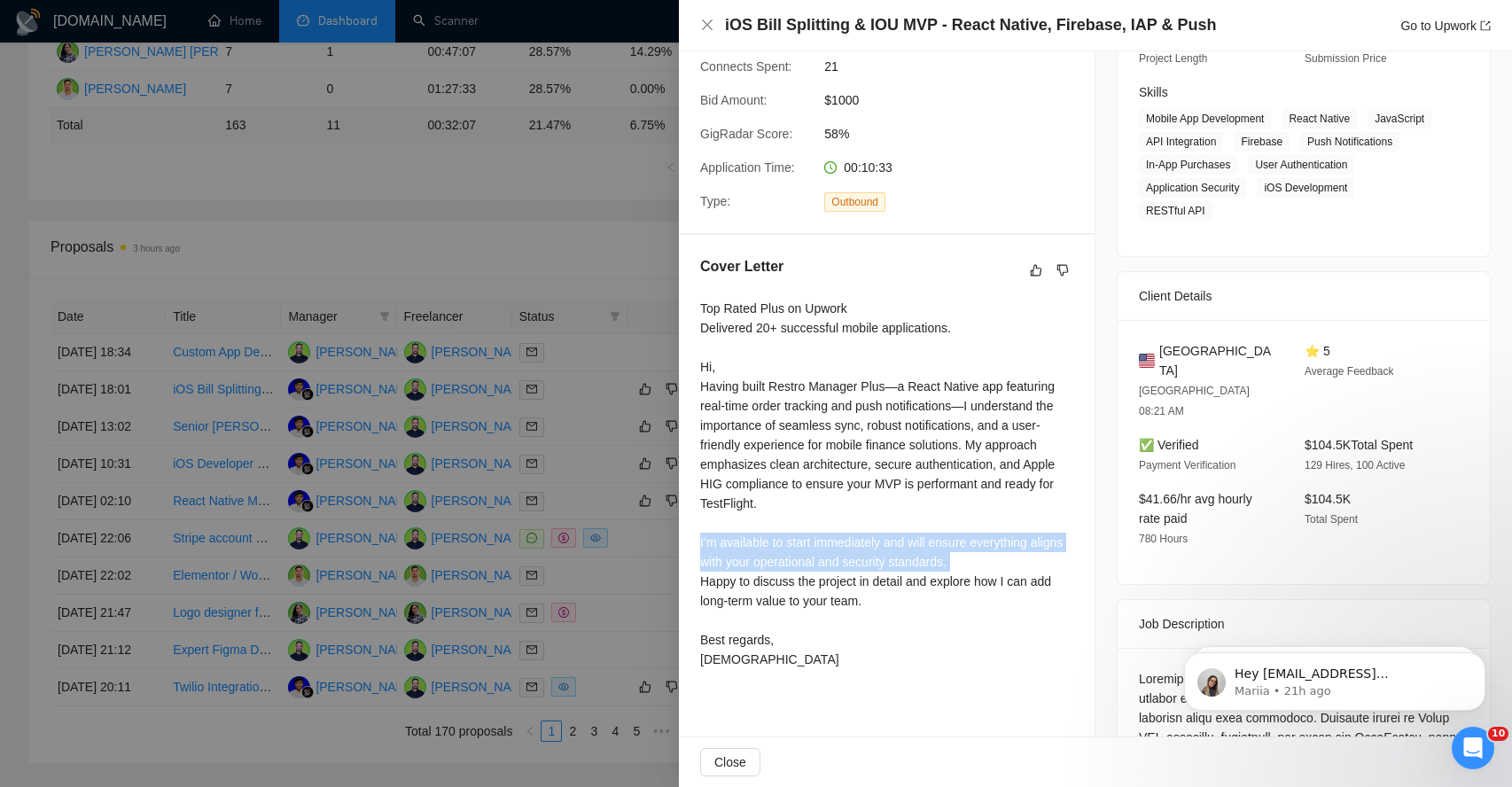
click at [756, 552] on div "Top Rated Plus on Upwork Delivered 20+ successful mobile applications. Hi, Havi…" at bounding box center [886, 484] width 373 height 370
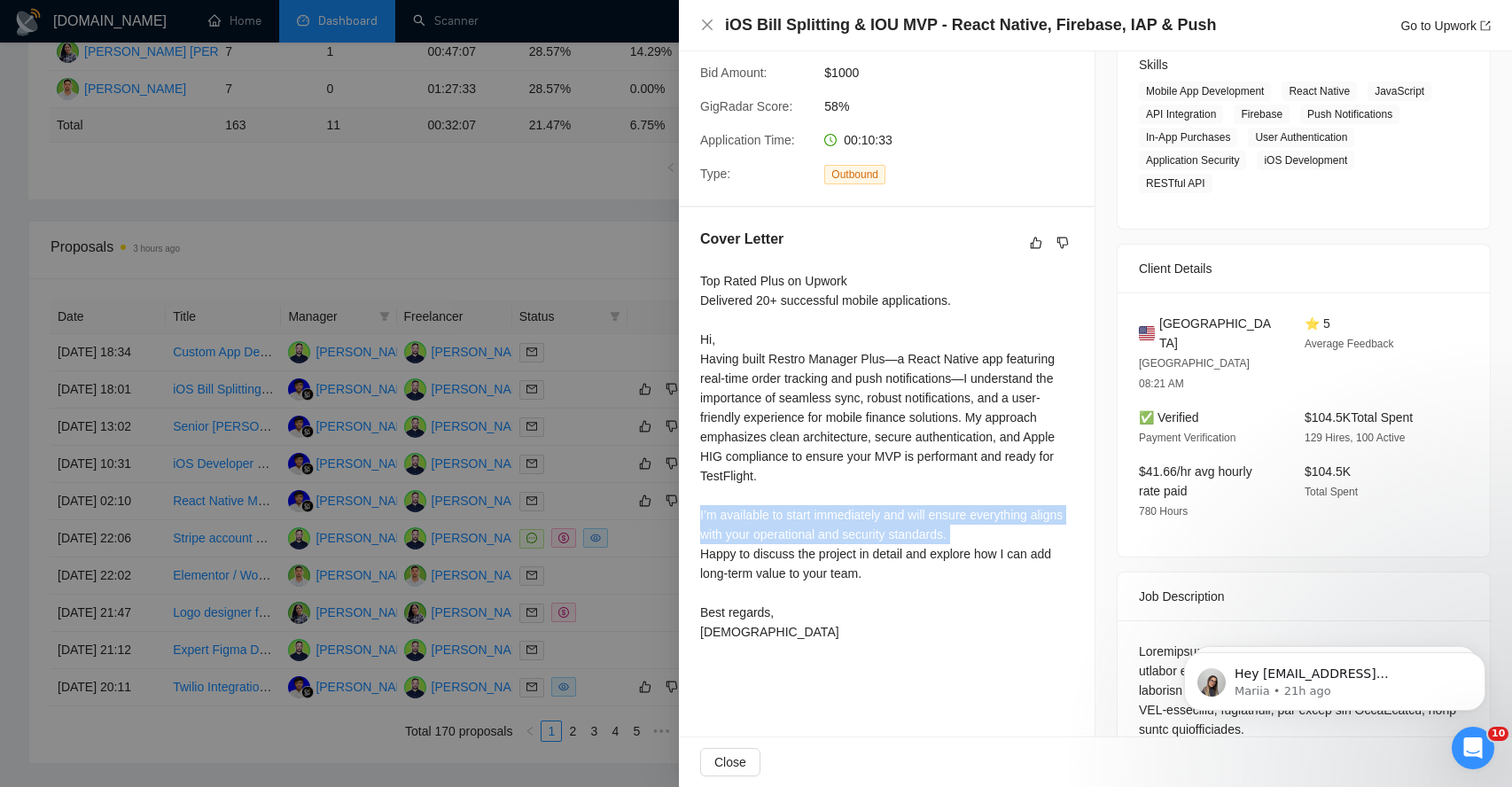
scroll to position [291, 0]
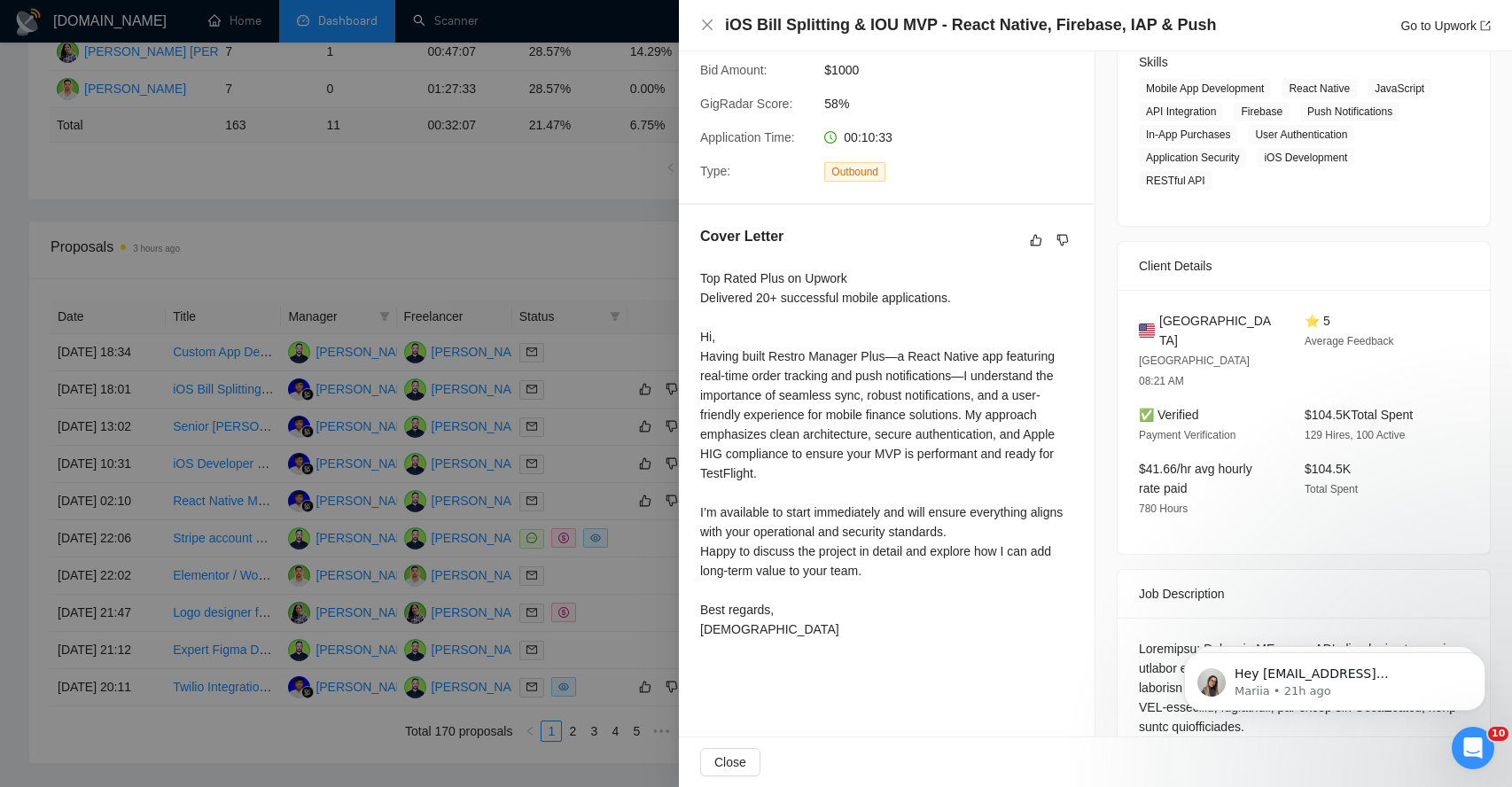
click at [752, 560] on div "Top Rated Plus on Upwork Delivered 20+ successful mobile applications. Hi, Havi…" at bounding box center [886, 454] width 373 height 370
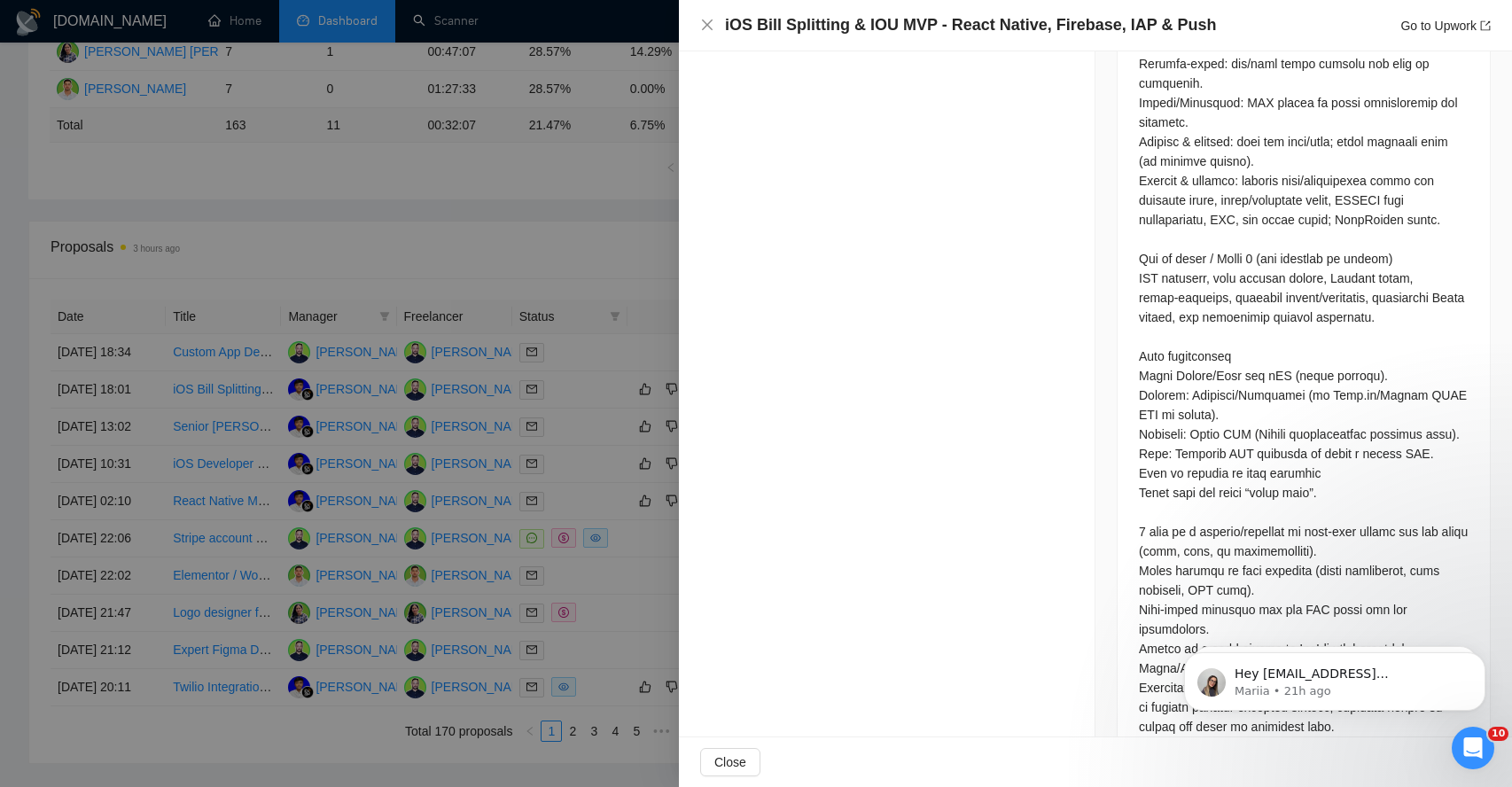
scroll to position [1255, 0]
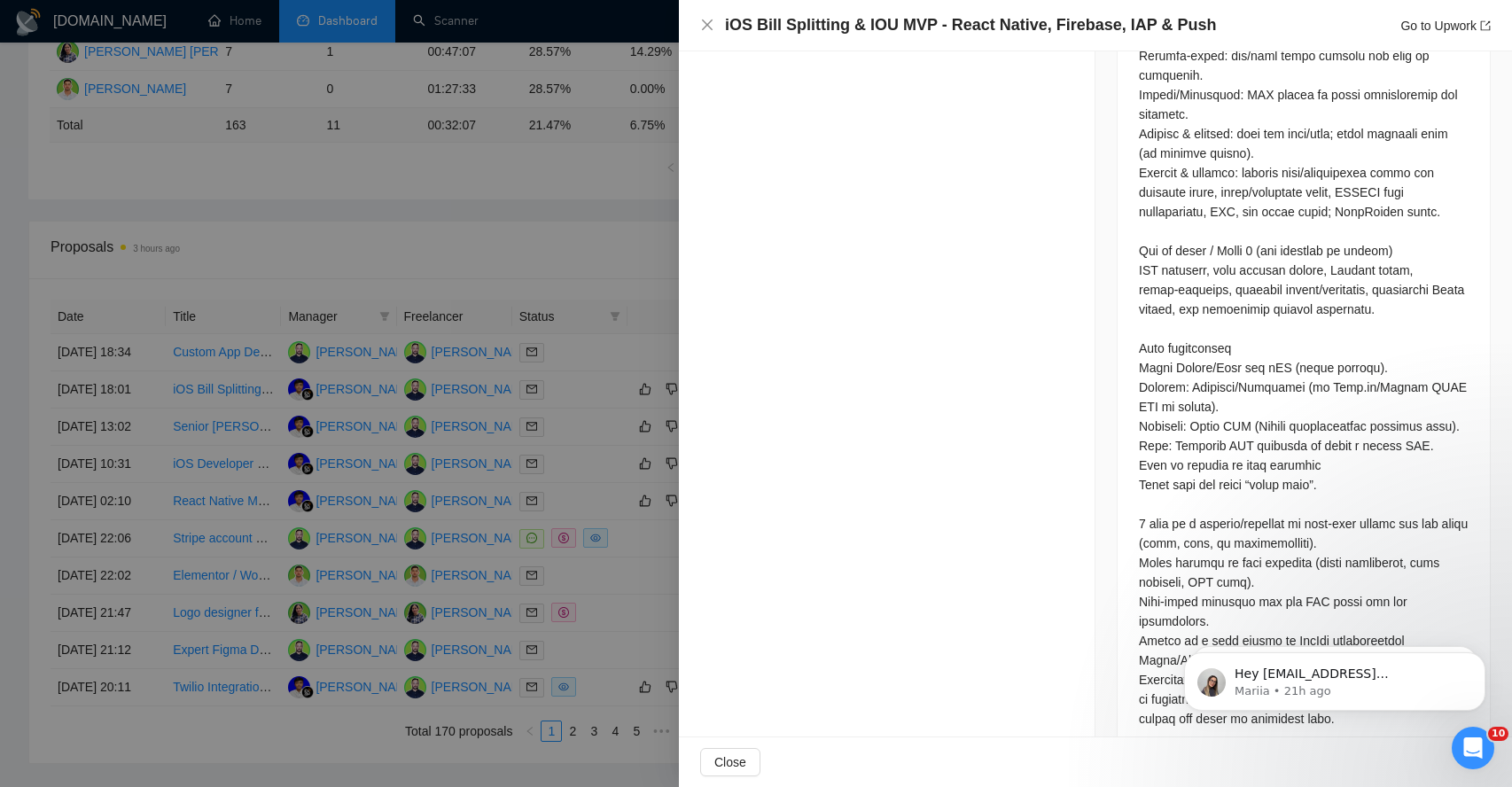
click at [549, 272] on div at bounding box center [756, 393] width 1512 height 787
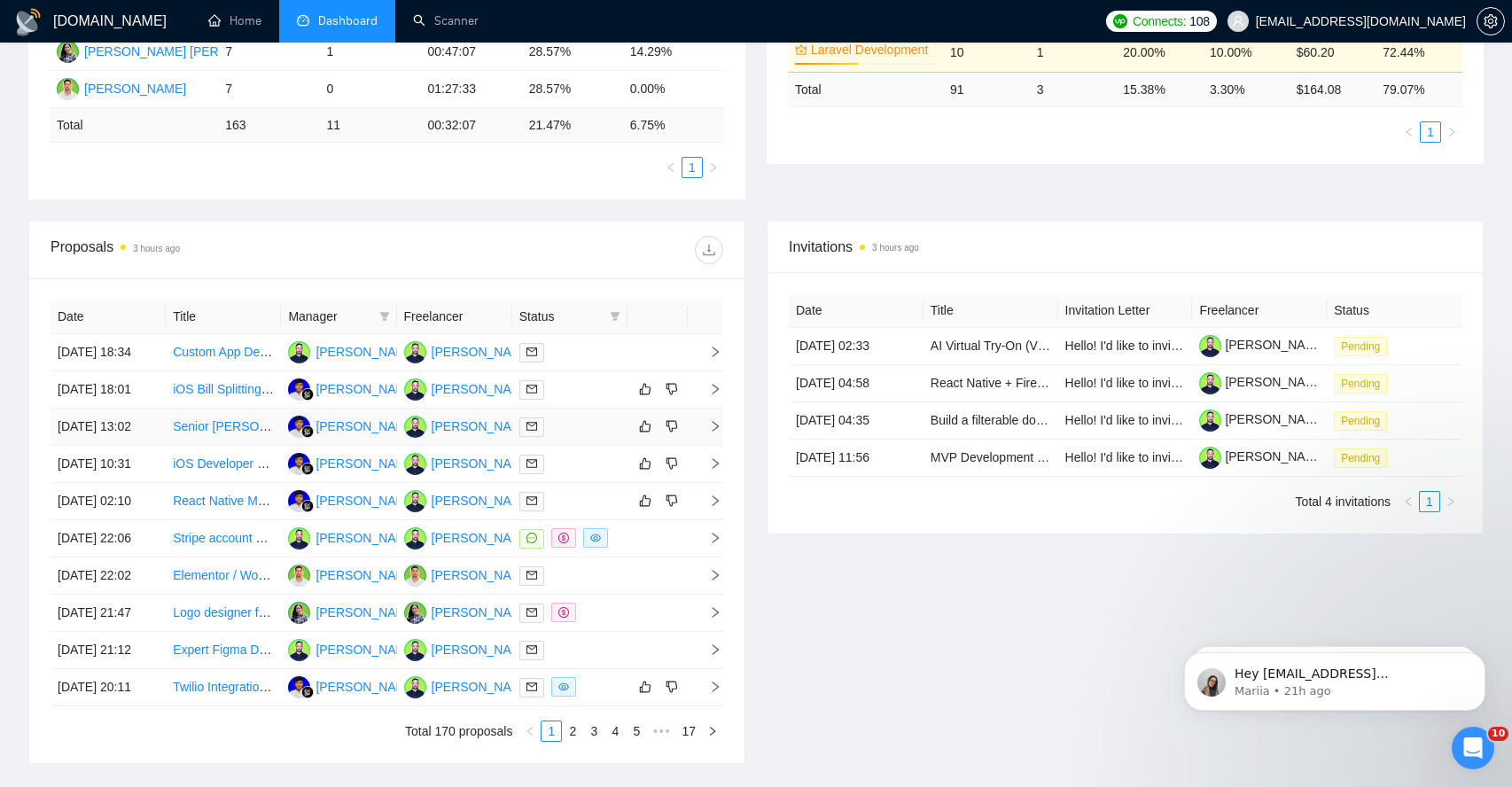
click at [709, 446] on td at bounding box center [705, 427] width 36 height 38
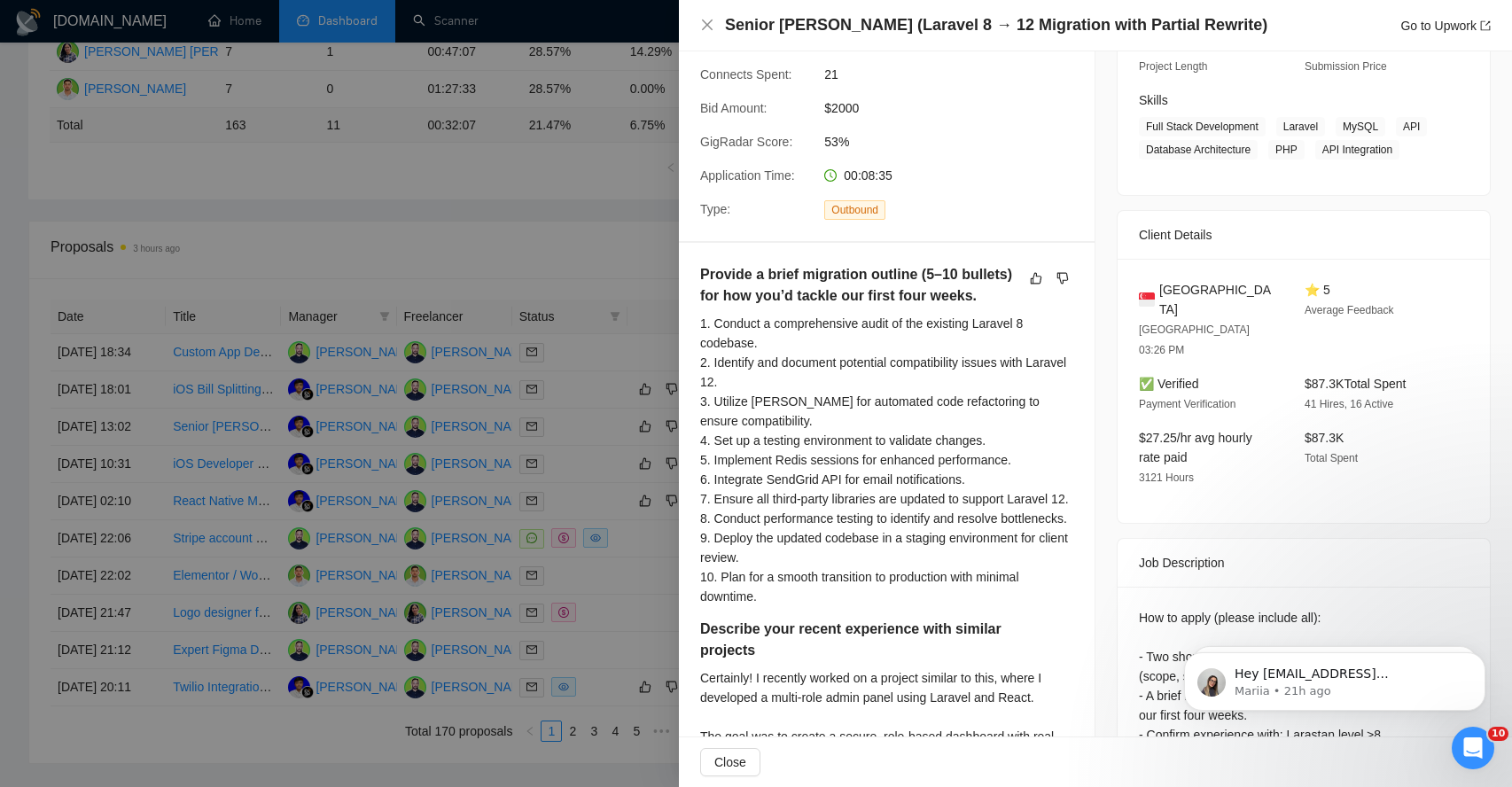
scroll to position [253, 0]
click at [758, 298] on h5 "Provide a brief migration outline (5–10 bullets) for how you’d tackle our first…" at bounding box center [858, 286] width 317 height 42
click at [765, 333] on div "1. Conduct a comprehensive audit of the existing Laravel 8 codebase. 2. Identif…" at bounding box center [886, 460] width 373 height 292
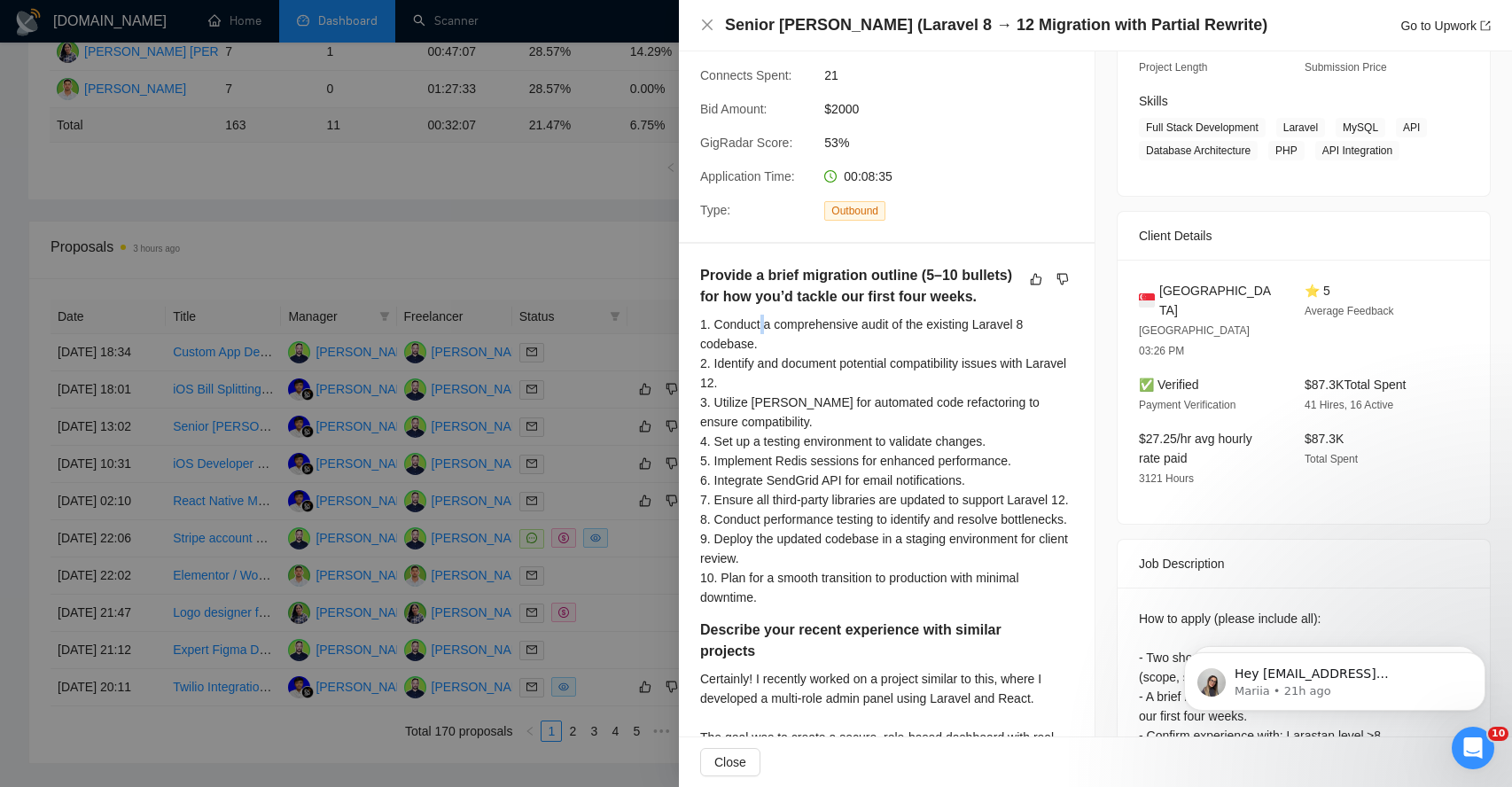
click at [765, 333] on div "1. Conduct a comprehensive audit of the existing Laravel 8 codebase. 2. Identif…" at bounding box center [886, 460] width 373 height 292
click at [756, 364] on div "1. Conduct a comprehensive audit of the existing Laravel 8 codebase. 2. Identif…" at bounding box center [886, 460] width 373 height 292
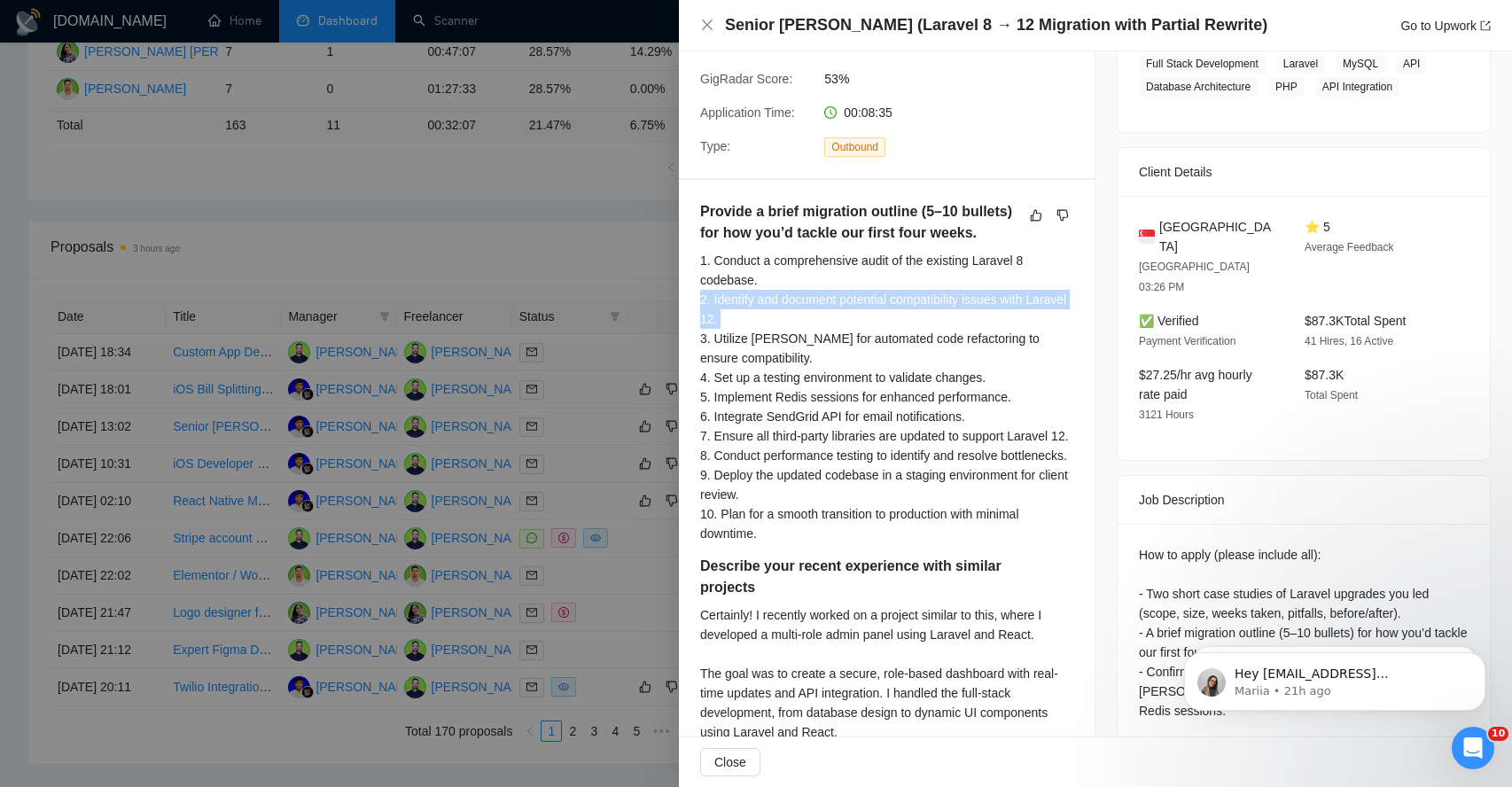
scroll to position [369, 0]
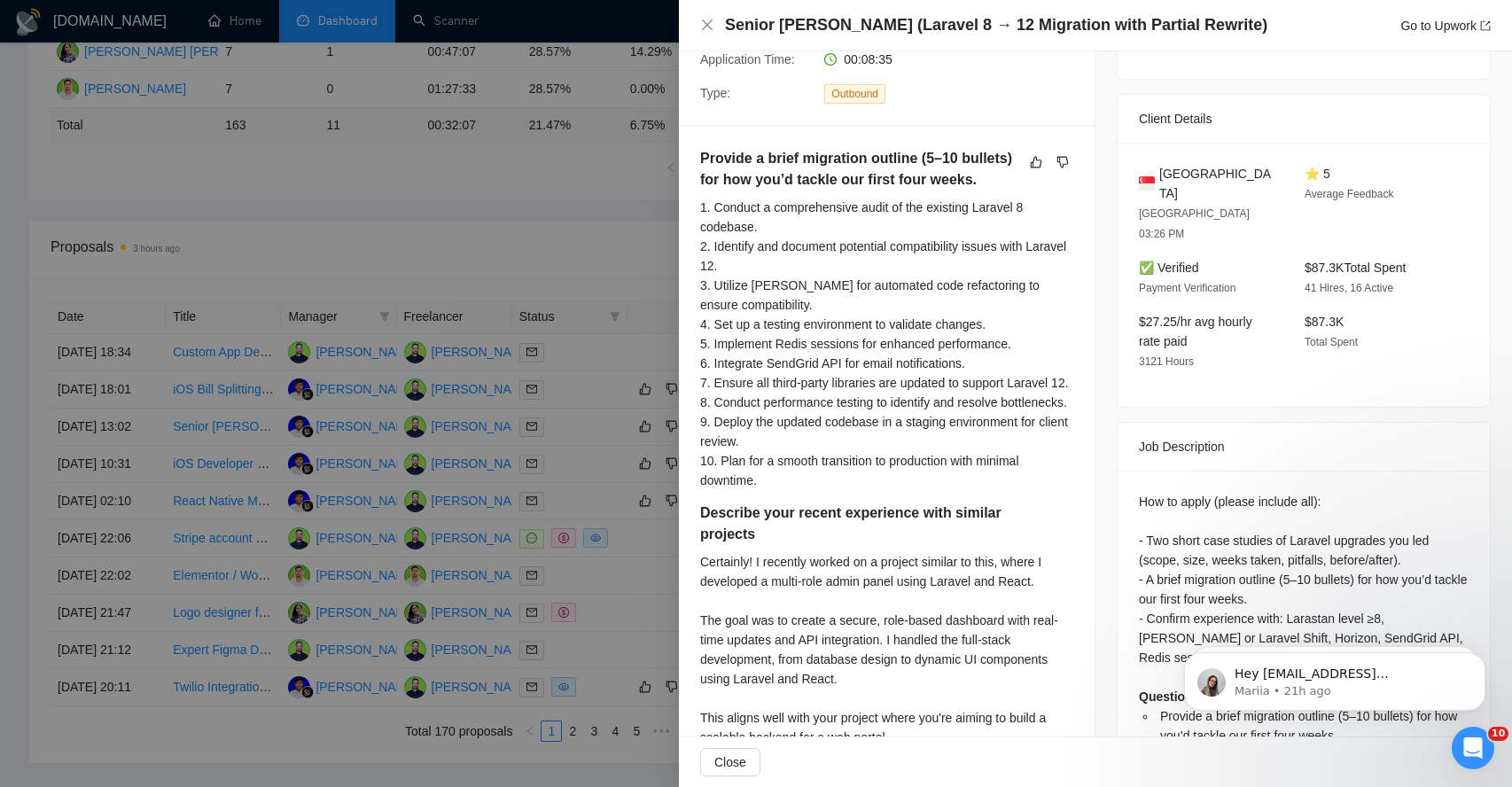
click at [737, 298] on div "1. Conduct a comprehensive audit of the existing Laravel 8 codebase. 2. Identif…" at bounding box center [886, 344] width 373 height 292
click at [745, 335] on div "1. Conduct a comprehensive audit of the existing Laravel 8 codebase. 2. Identif…" at bounding box center [886, 344] width 373 height 292
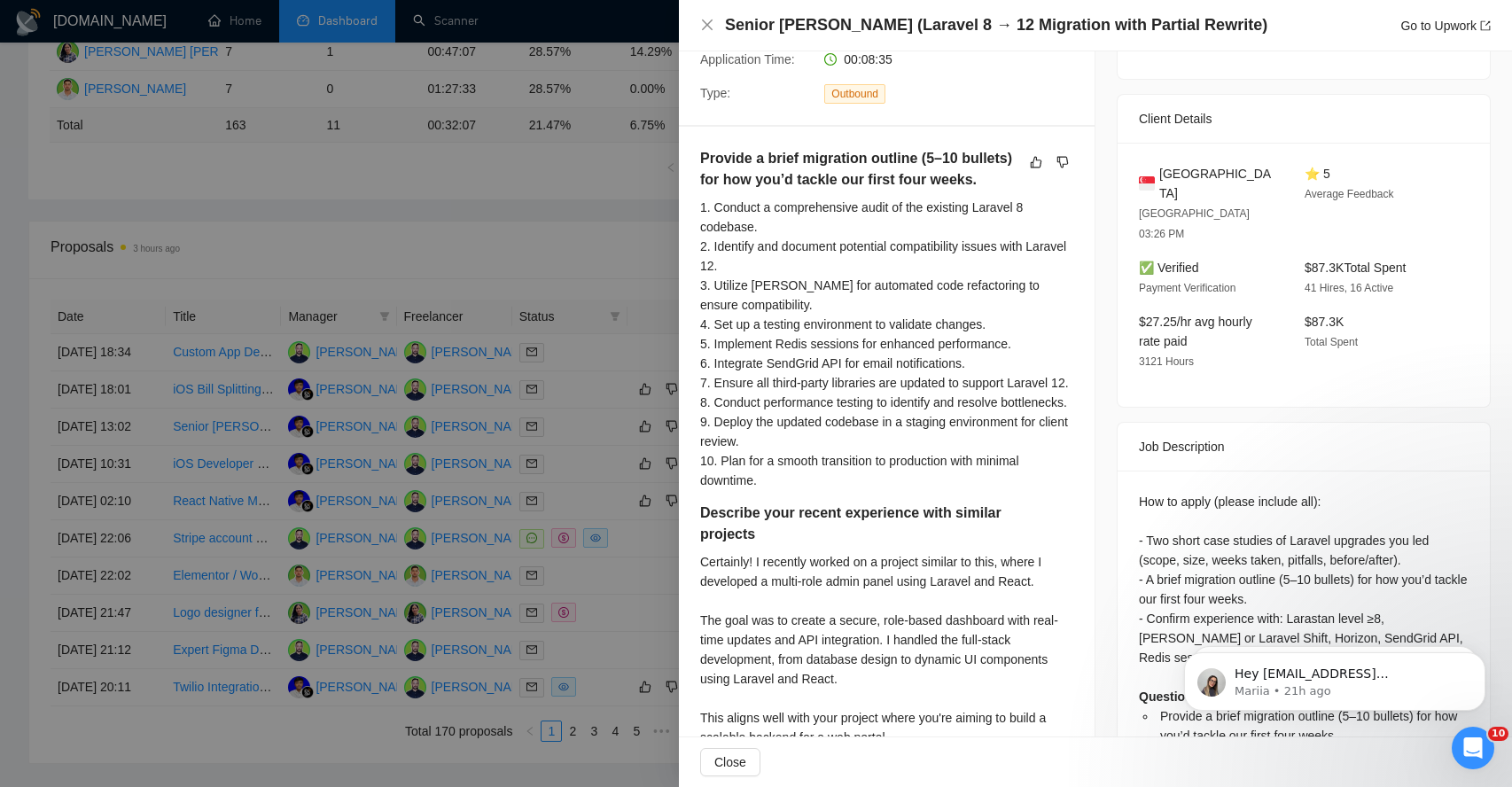
click at [749, 325] on div "1. Conduct a comprehensive audit of the existing Laravel 8 codebase. 2. Identif…" at bounding box center [886, 344] width 373 height 292
click at [750, 343] on div "1. Conduct a comprehensive audit of the existing Laravel 8 codebase. 2. Identif…" at bounding box center [886, 344] width 373 height 292
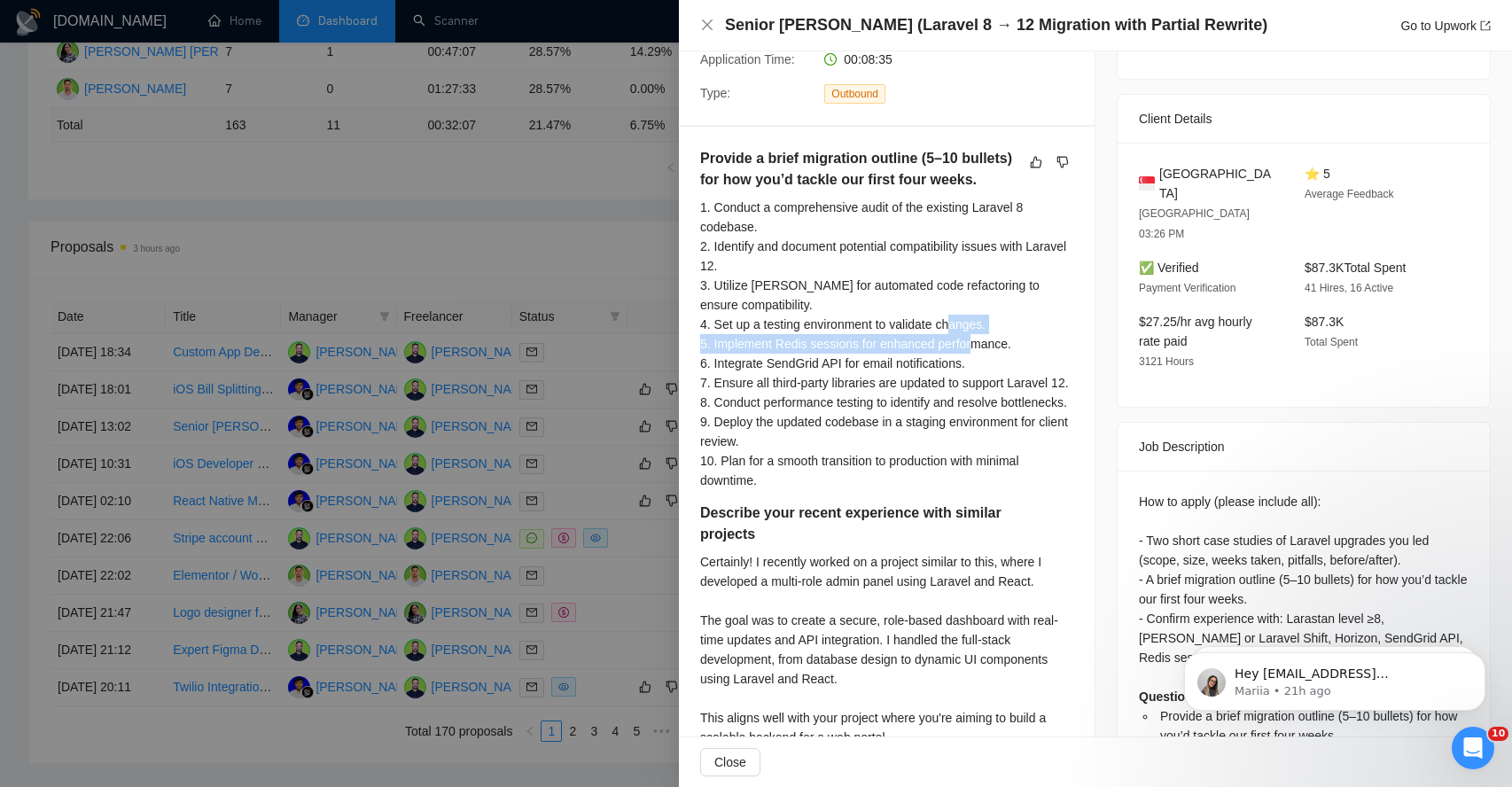
click at [750, 343] on div "1. Conduct a comprehensive audit of the existing Laravel 8 codebase. 2. Identif…" at bounding box center [886, 344] width 373 height 292
click at [750, 366] on div "1. Conduct a comprehensive audit of the existing Laravel 8 codebase. 2. Identif…" at bounding box center [886, 344] width 373 height 292
click at [751, 385] on div "1. Conduct a comprehensive audit of the existing Laravel 8 codebase. 2. Identif…" at bounding box center [886, 344] width 373 height 292
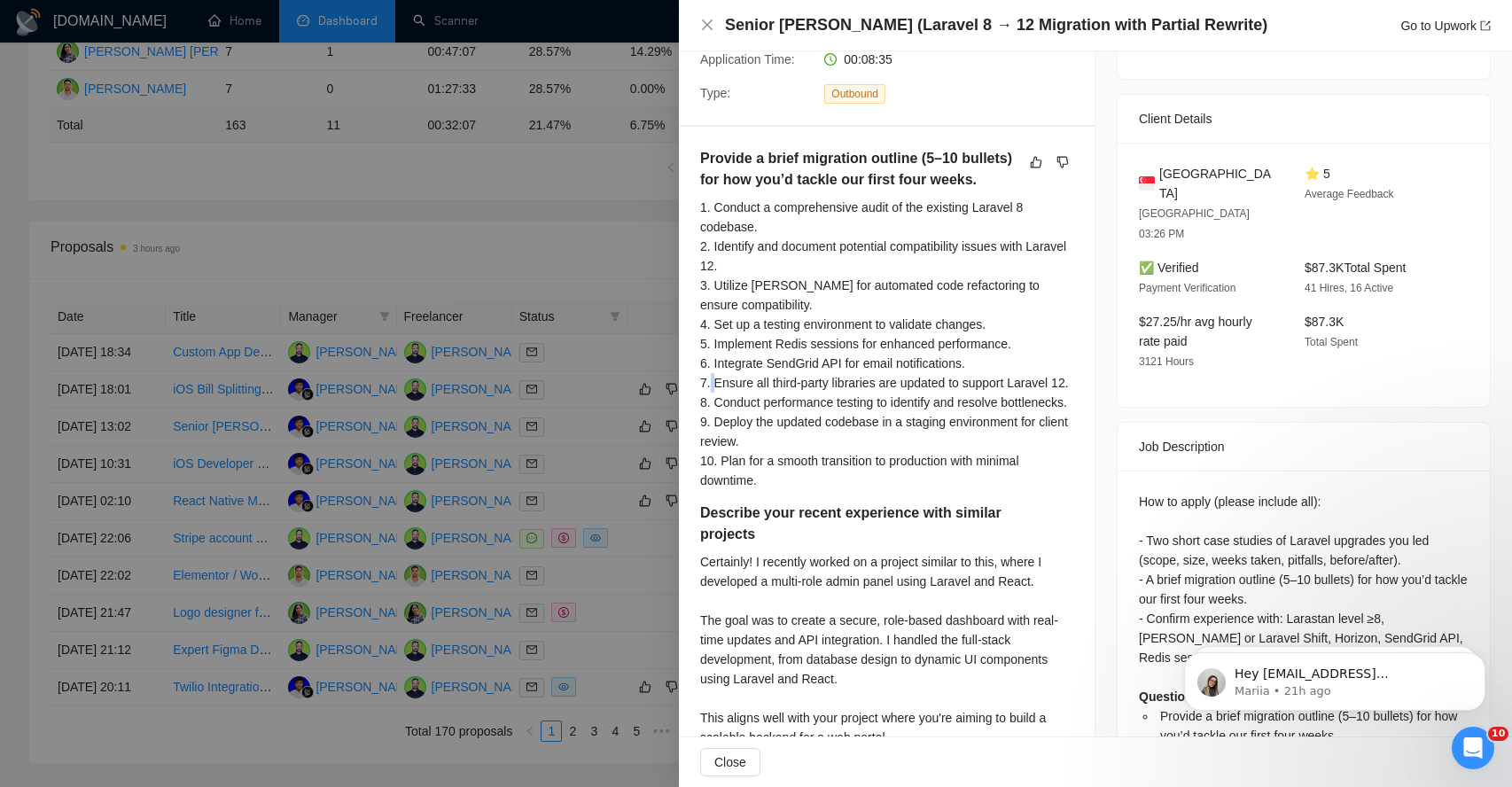
click at [751, 385] on div "1. Conduct a comprehensive audit of the existing Laravel 8 codebase. 2. Identif…" at bounding box center [886, 344] width 373 height 292
click at [749, 421] on div "1. Conduct a comprehensive audit of the existing Laravel 8 codebase. 2. Identif…" at bounding box center [886, 344] width 373 height 292
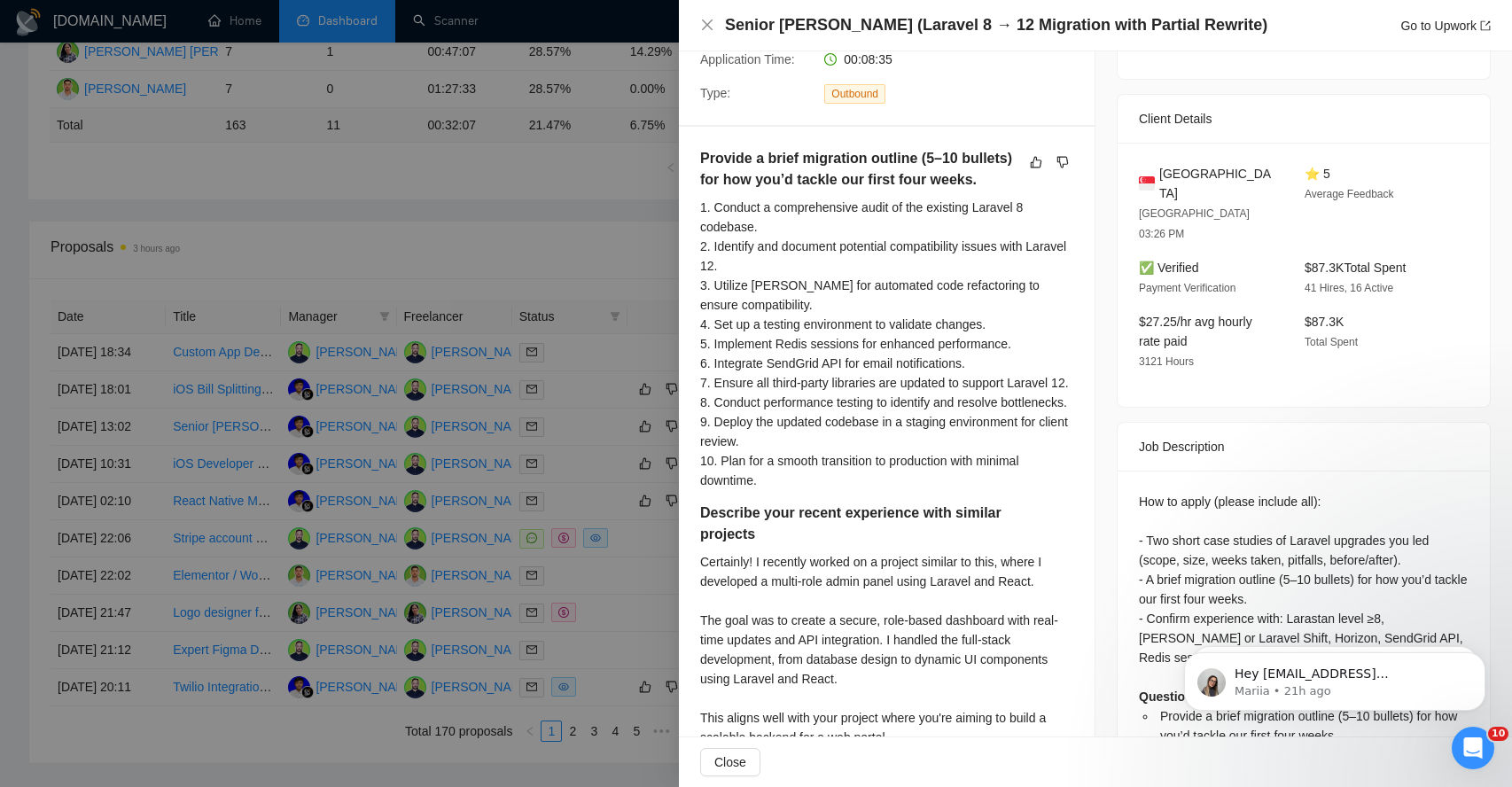
click at [747, 461] on div "1. Conduct a comprehensive audit of the existing Laravel 8 codebase. 2. Identif…" at bounding box center [886, 344] width 373 height 292
click at [749, 490] on div "1. Conduct a comprehensive audit of the existing Laravel 8 codebase. 2. Identif…" at bounding box center [886, 344] width 373 height 292
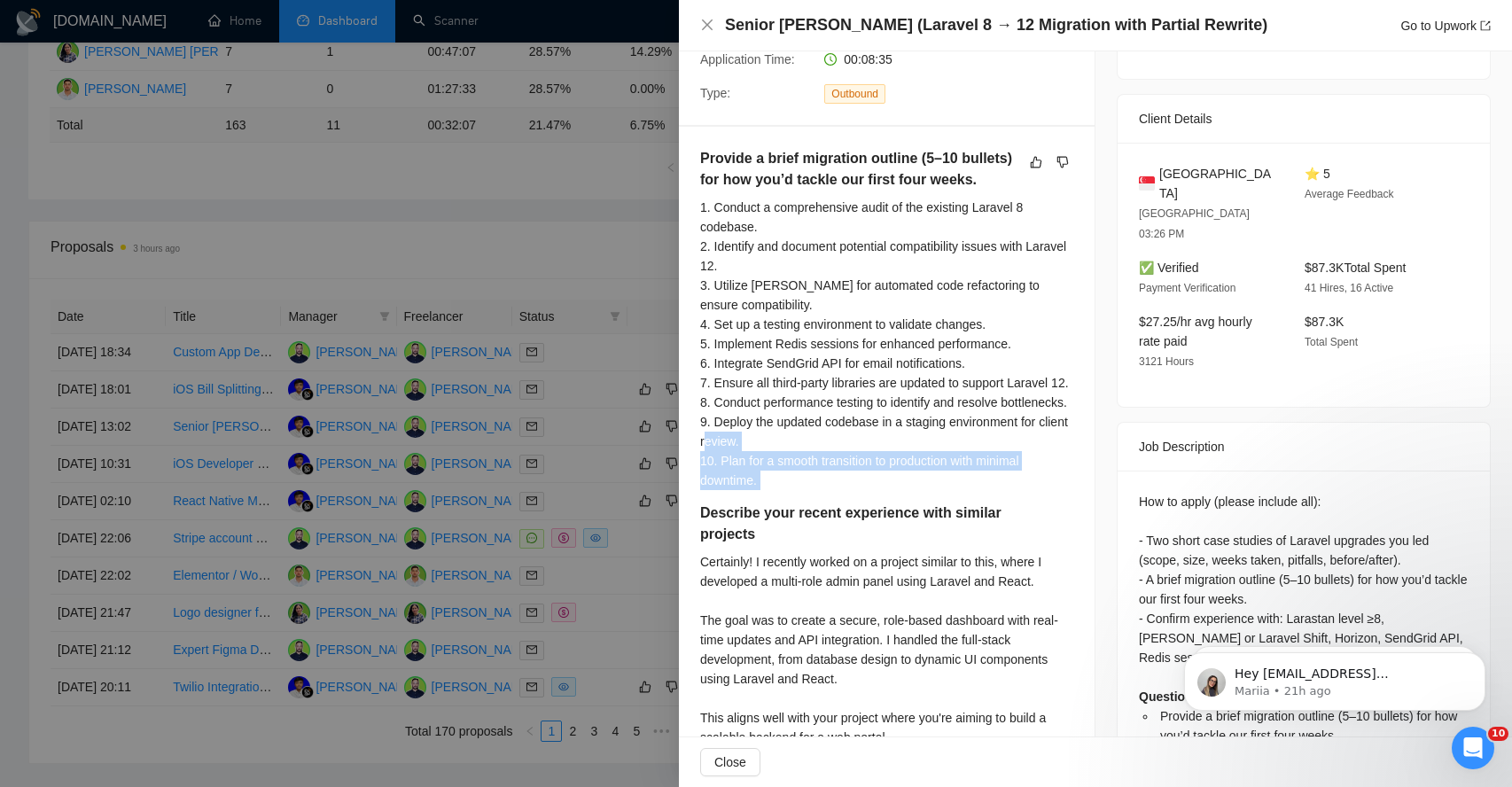
click at [749, 490] on div "1. Conduct a comprehensive audit of the existing Laravel 8 codebase. 2. Identif…" at bounding box center [886, 344] width 373 height 292
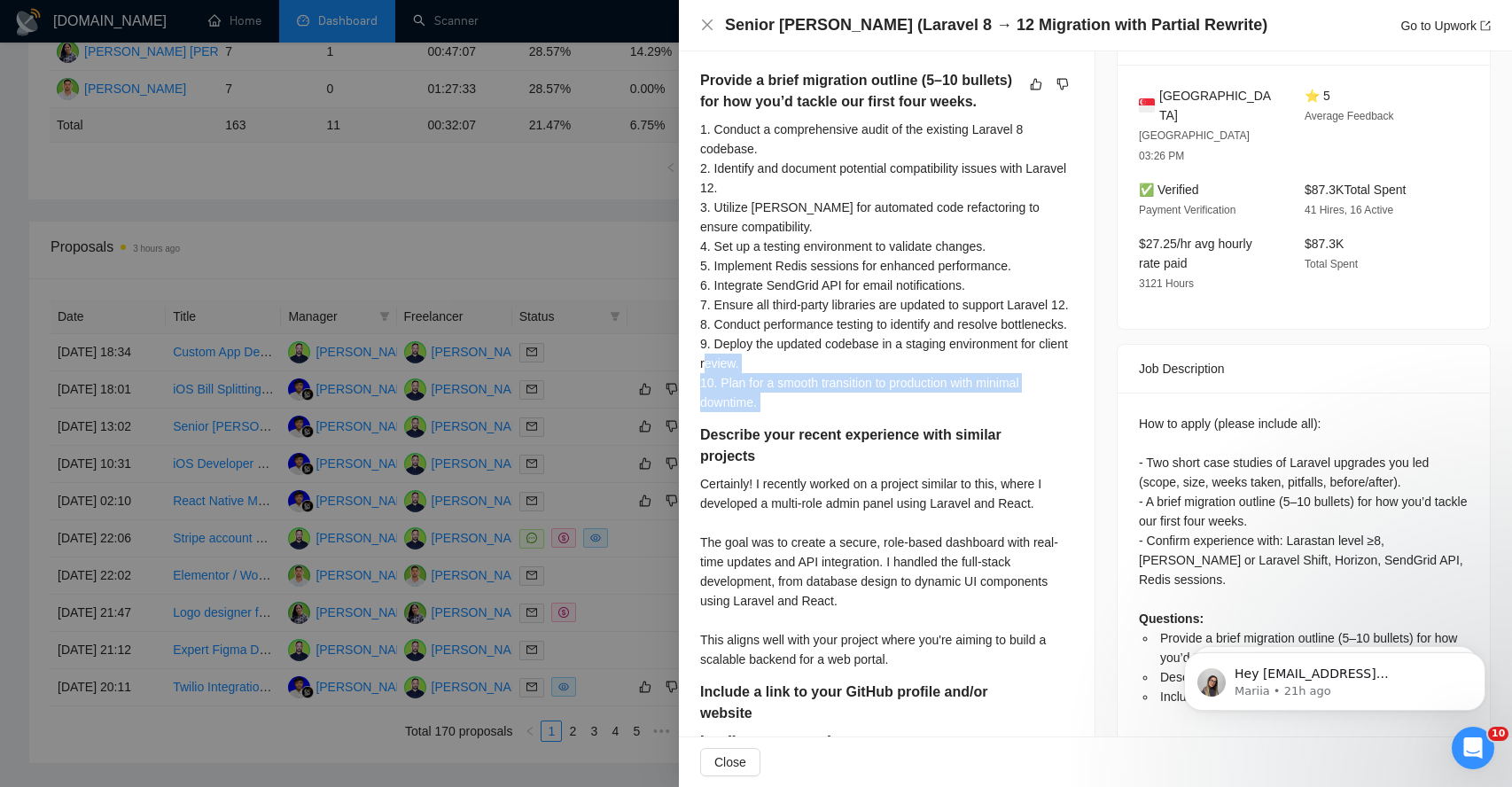
scroll to position [450, 0]
click at [745, 536] on div "Certainly! I recently worked on a project similar to this, where I developed a …" at bounding box center [886, 570] width 373 height 195
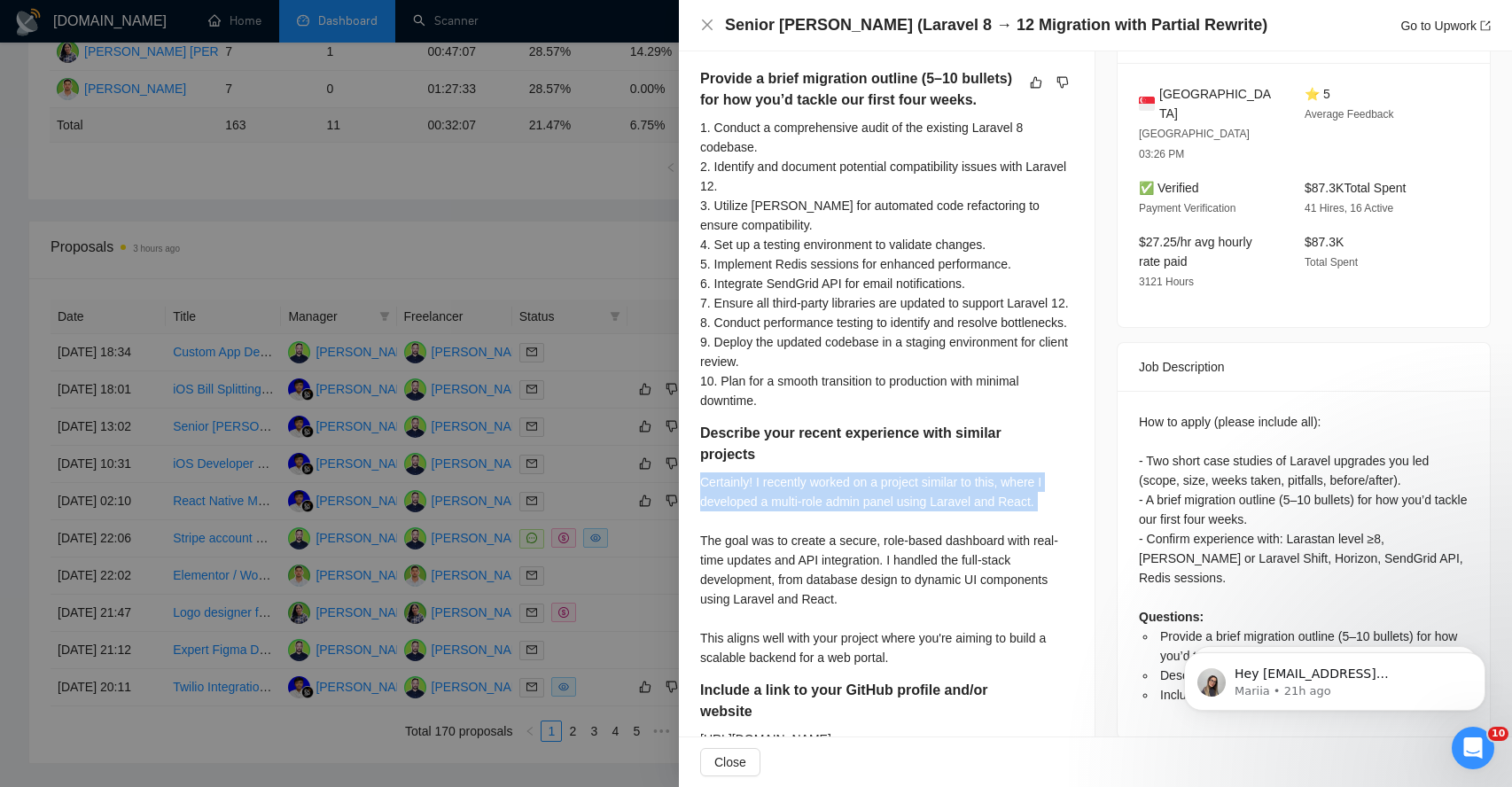
click at [745, 536] on div "Certainly! I recently worked on a project similar to this, where I developed a …" at bounding box center [886, 570] width 373 height 195
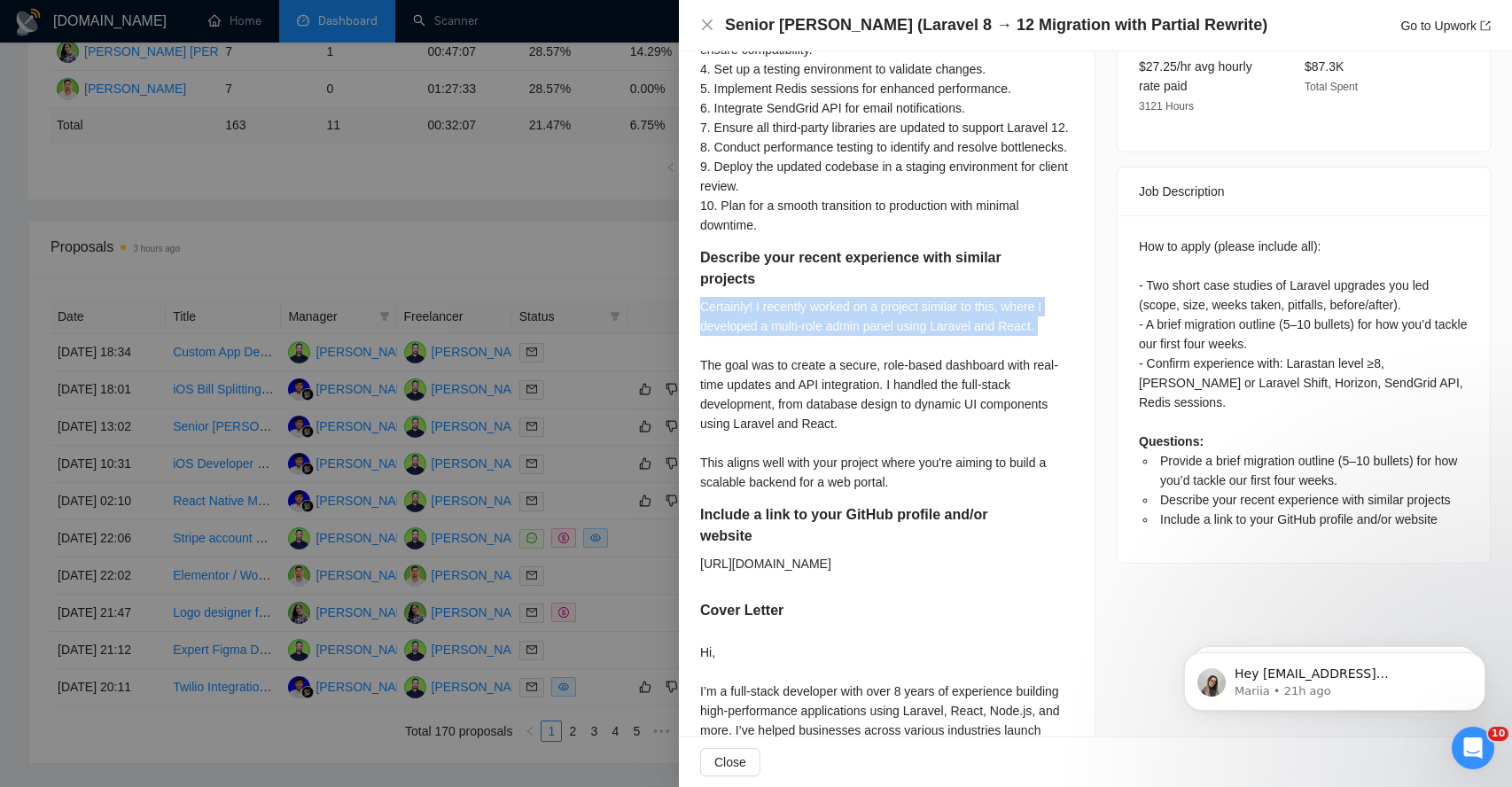
scroll to position [627, 0]
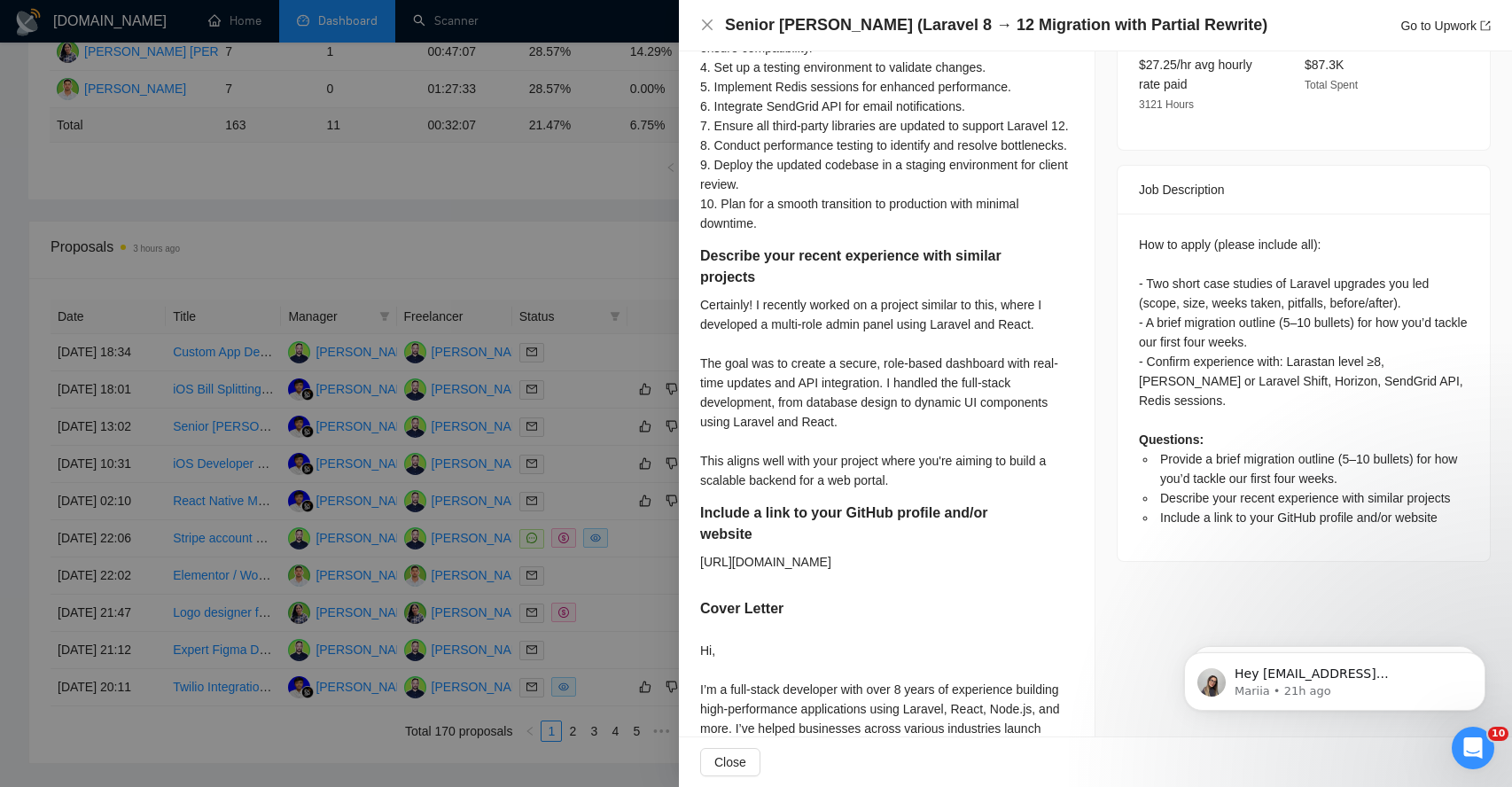
click at [734, 426] on div "Certainly! I recently worked on a project similar to this, where I developed a …" at bounding box center [886, 392] width 373 height 195
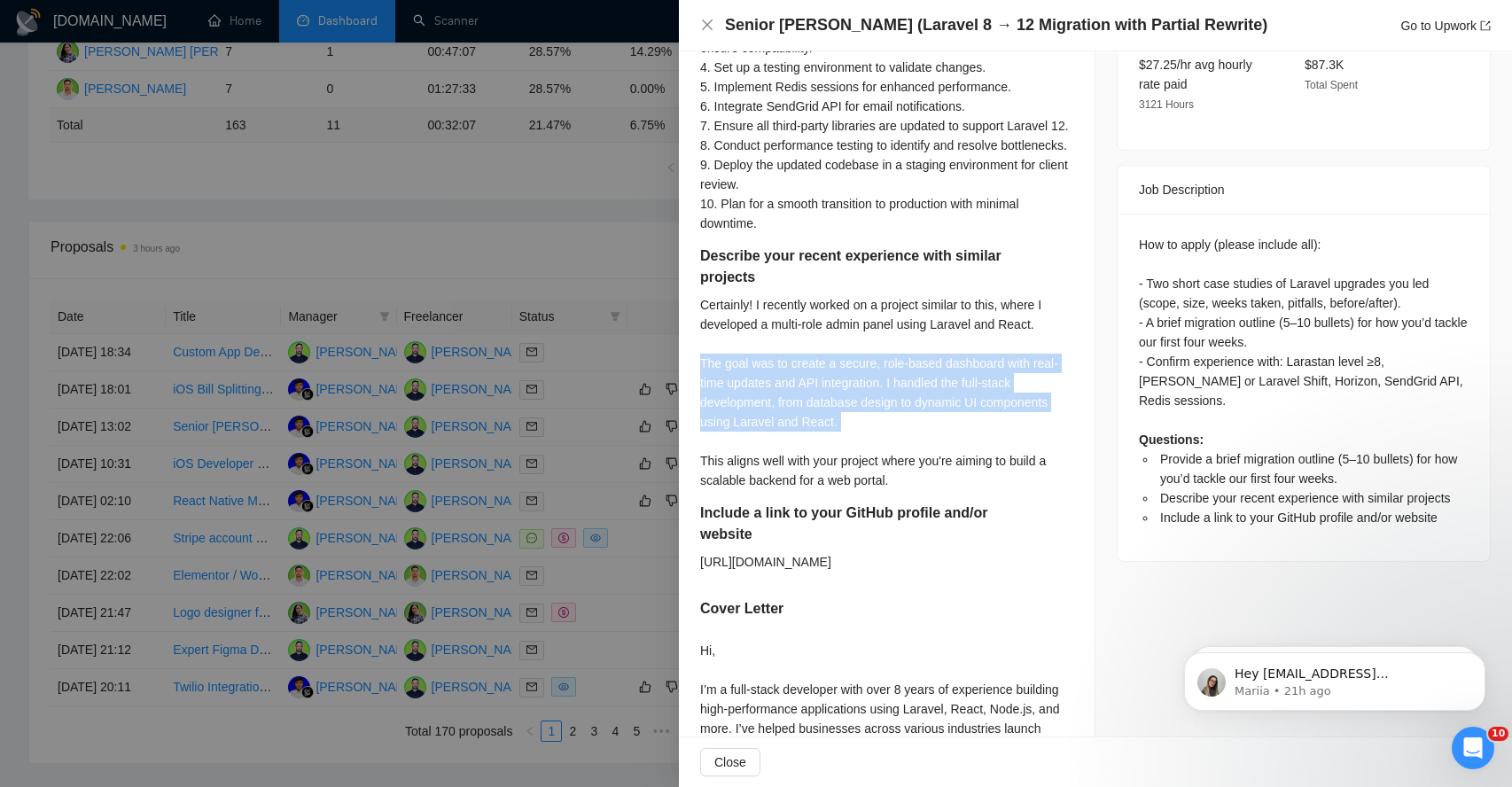
click at [734, 426] on div "Certainly! I recently worked on a project similar to this, where I developed a …" at bounding box center [886, 392] width 373 height 195
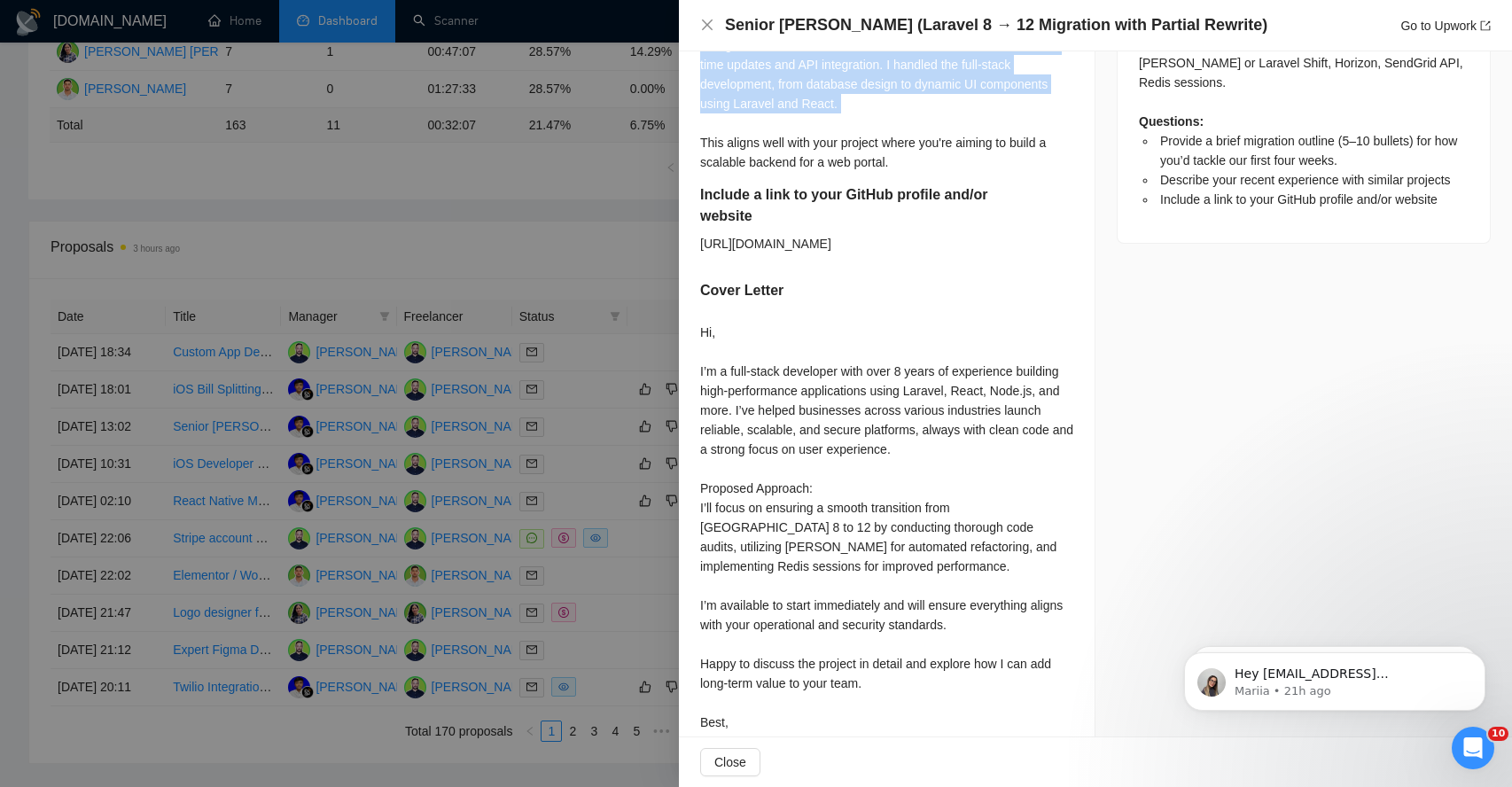
scroll to position [957, 0]
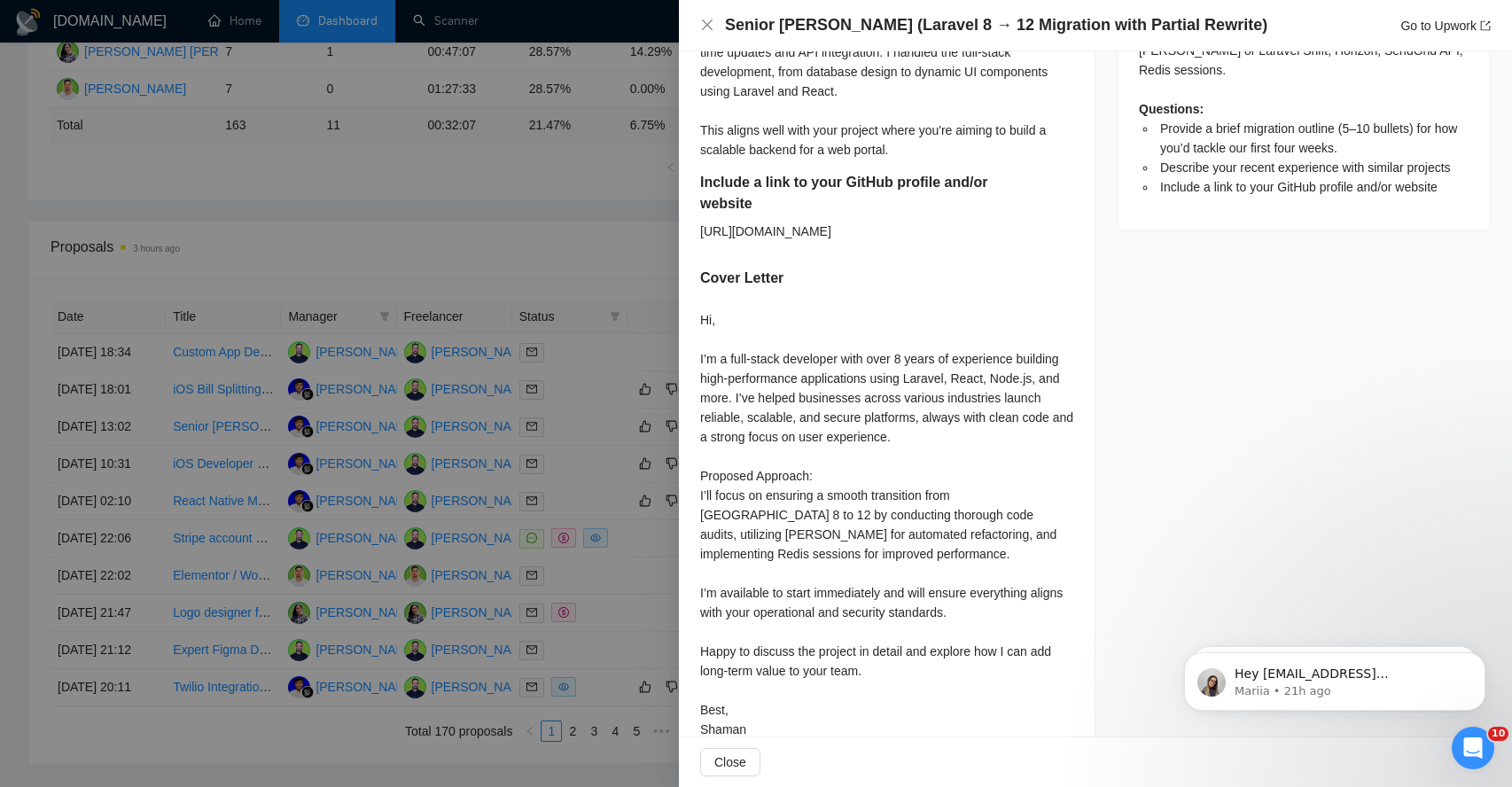
click at [734, 434] on div "Hi, I’m a full-stack developer with over 8 years of experience building high-pe…" at bounding box center [886, 535] width 373 height 449
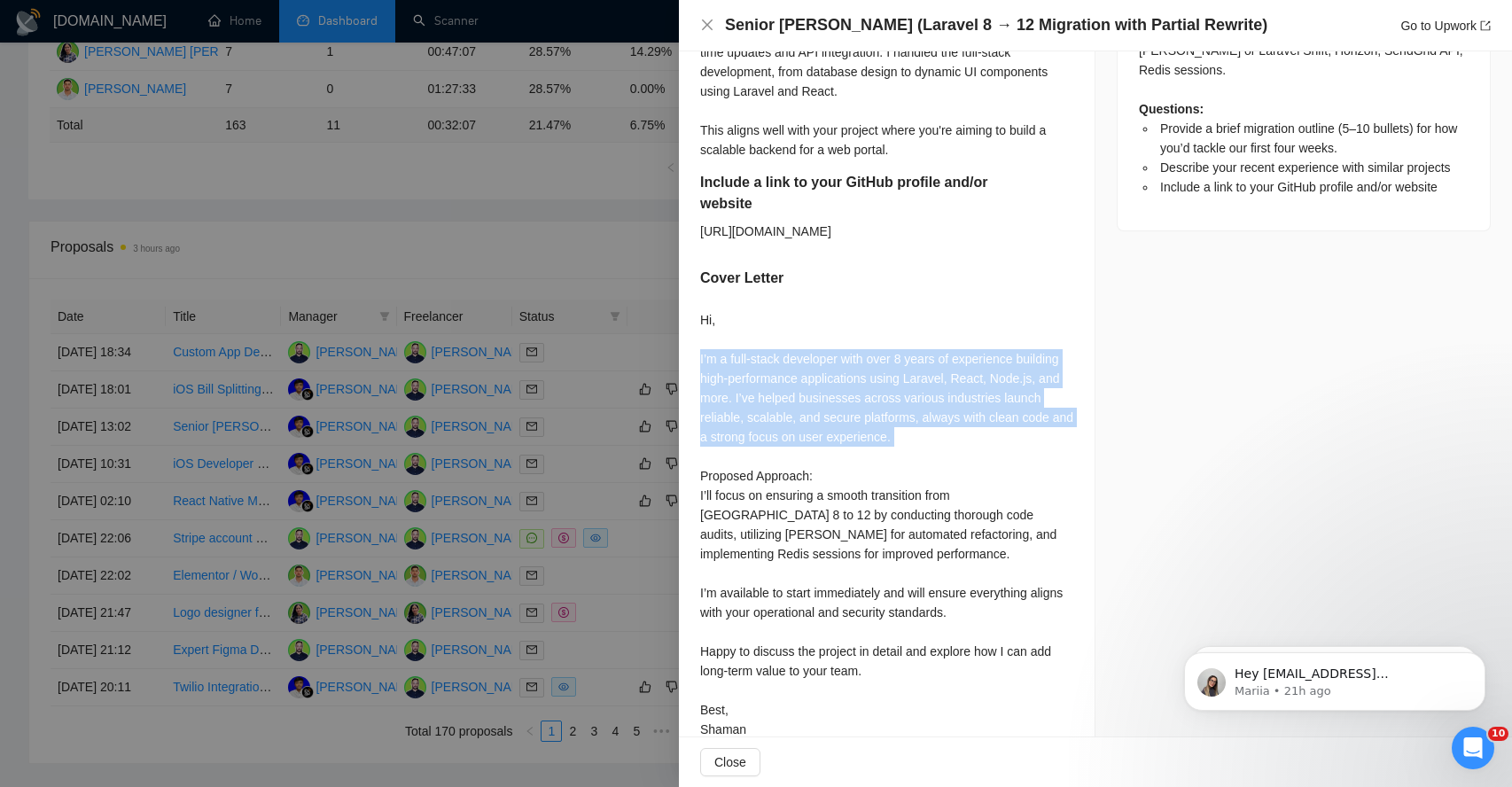
click at [734, 434] on div "Hi, I’m a full-stack developer with over 8 years of experience building high-pe…" at bounding box center [886, 535] width 373 height 449
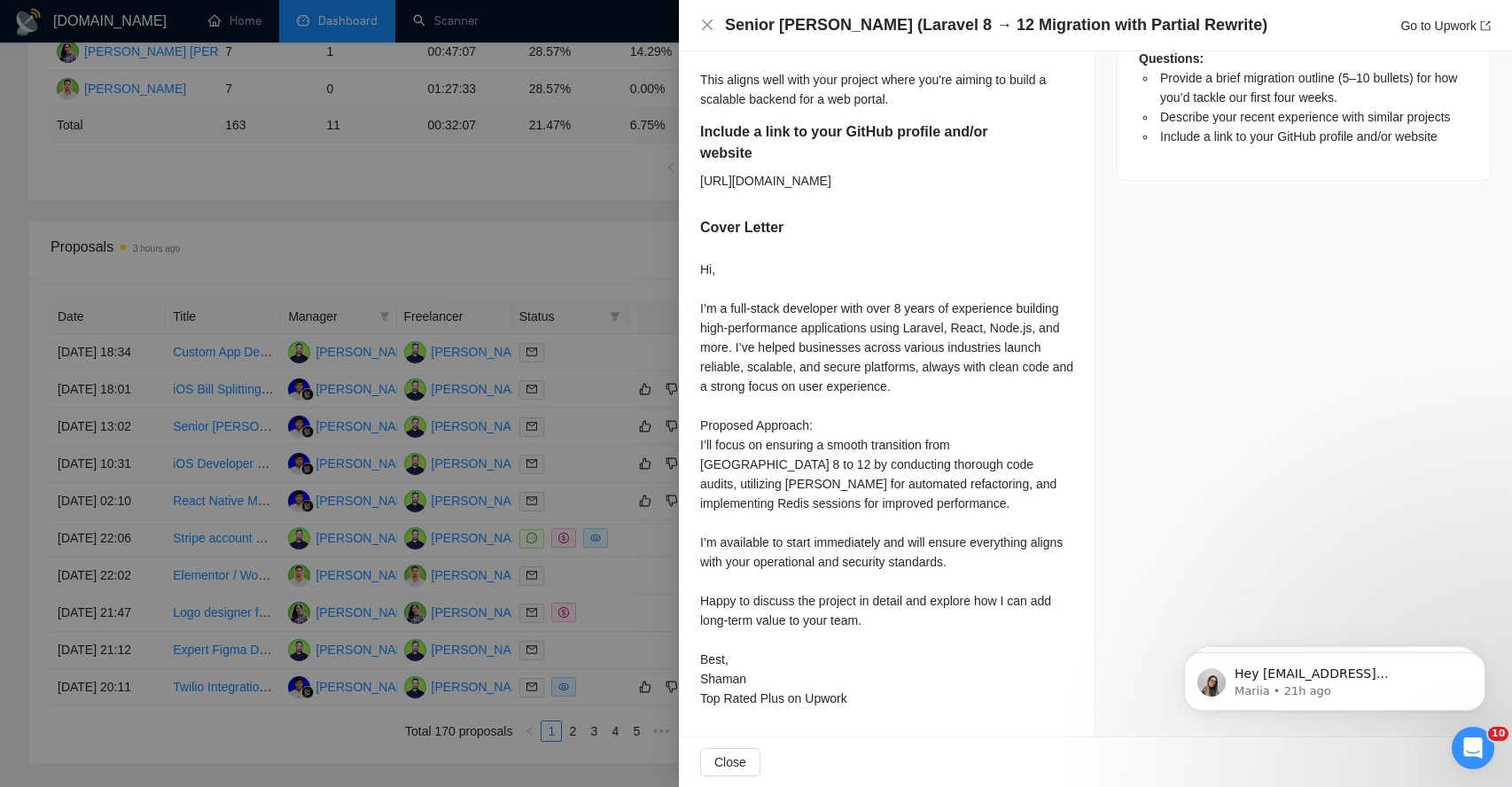
click at [734, 434] on div "Hi, I’m a full-stack developer with over 8 years of experience building high-pe…" at bounding box center [886, 484] width 373 height 449
click at [745, 771] on span "Close" at bounding box center [730, 761] width 32 height 19
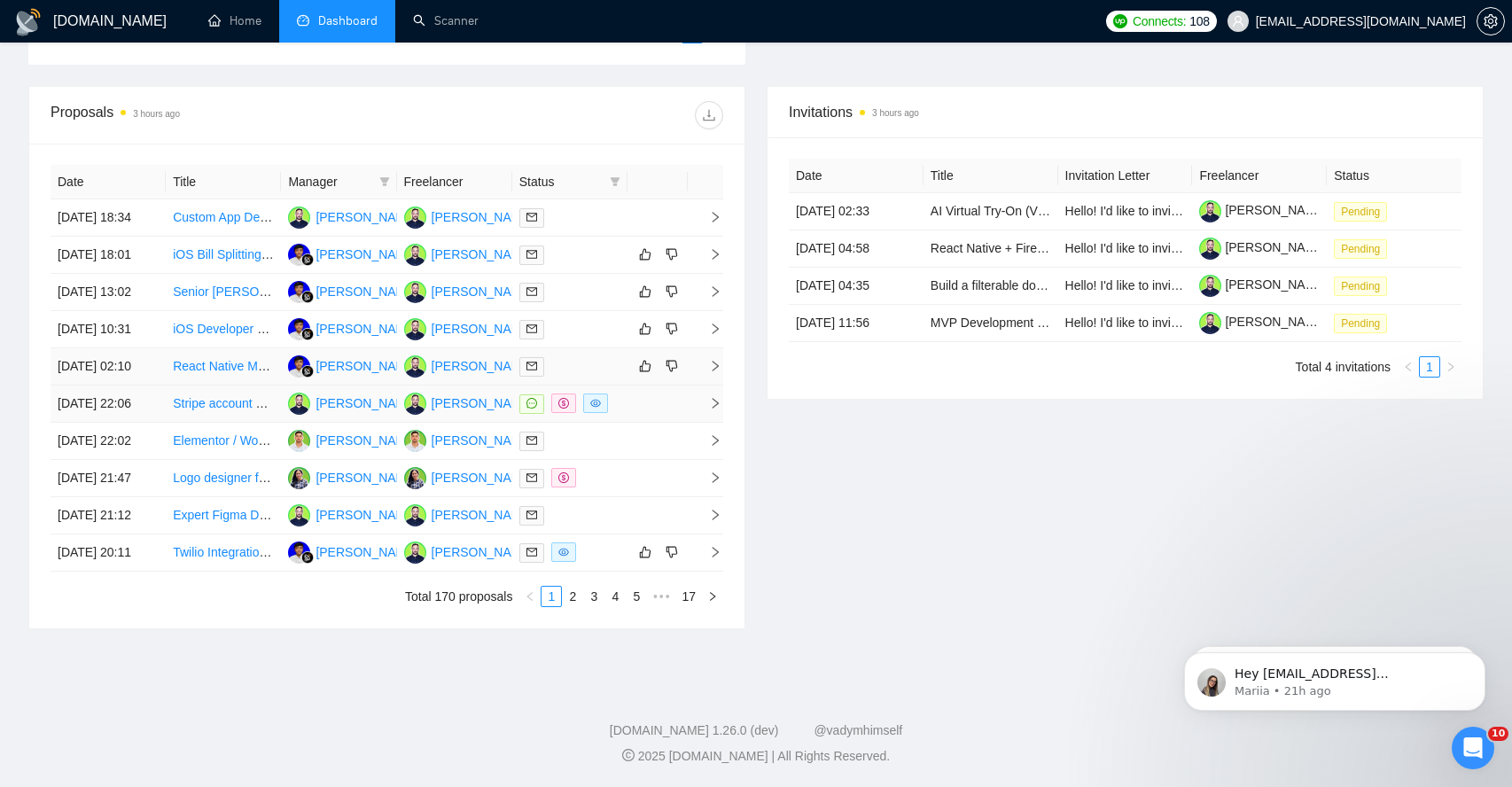
scroll to position [642, 0]
click at [709, 335] on icon "right" at bounding box center [715, 329] width 13 height 13
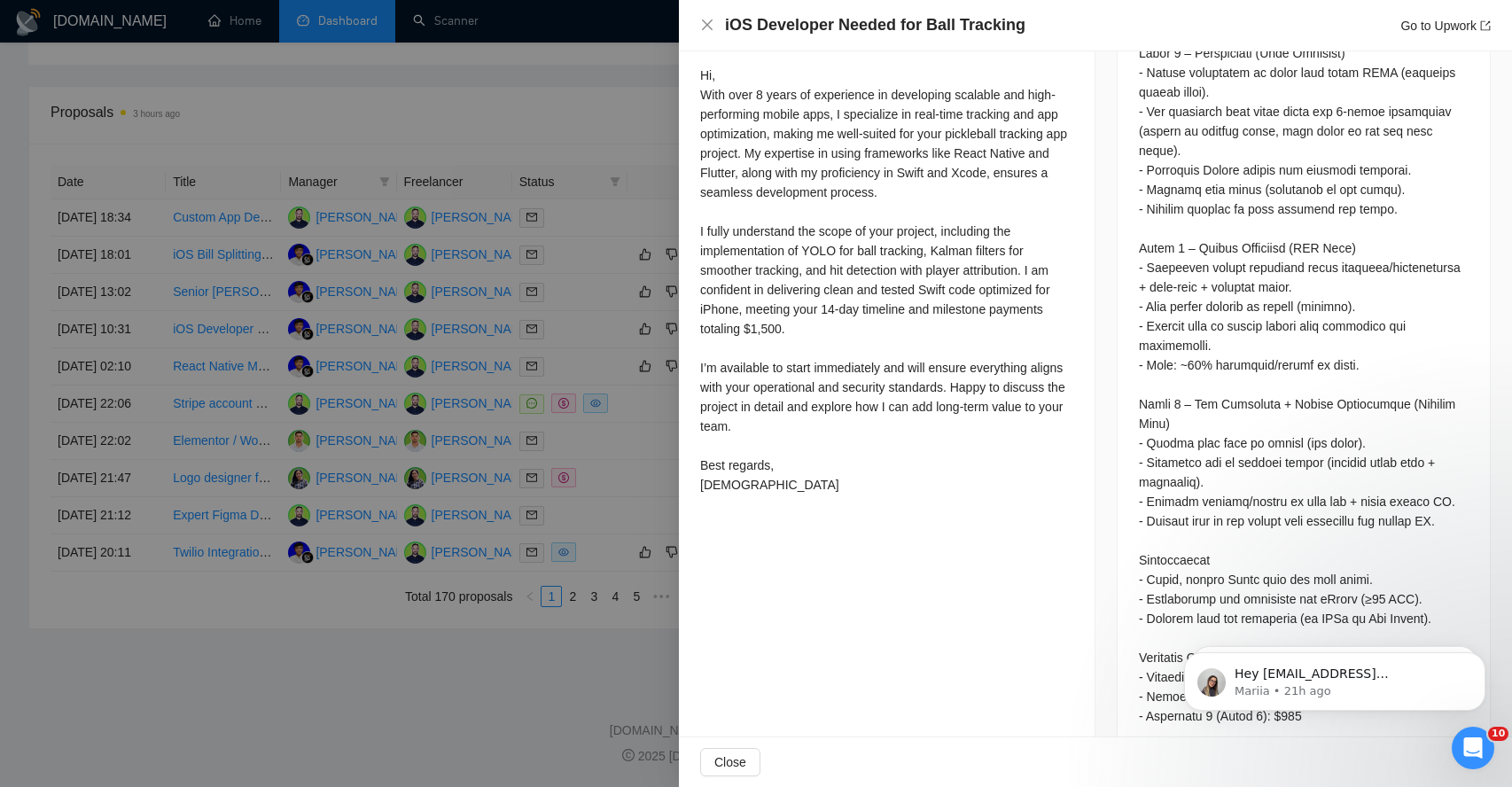
scroll to position [934, 0]
click at [705, 21] on icon "close" at bounding box center [706, 24] width 14 height 14
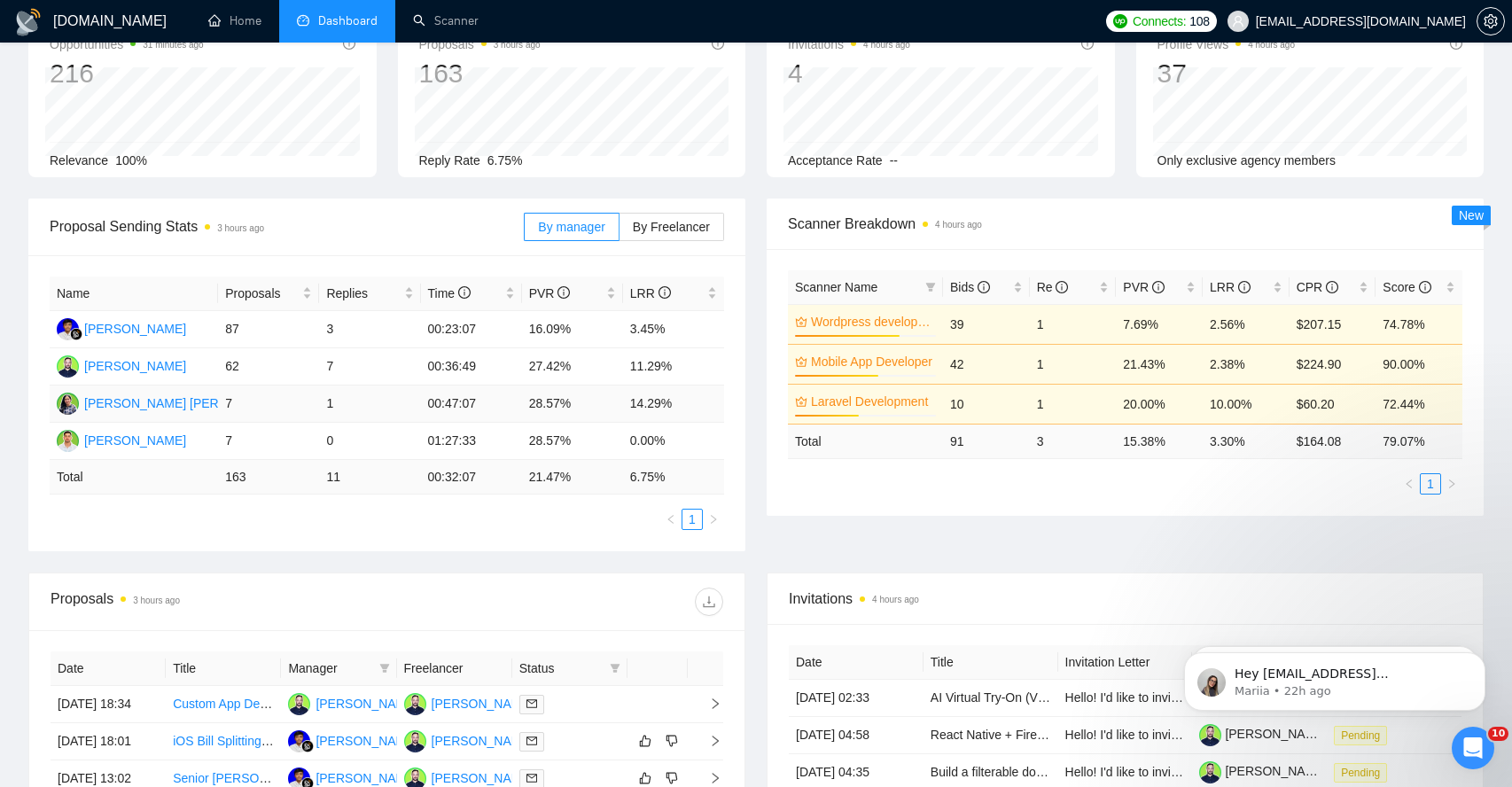
scroll to position [49, 0]
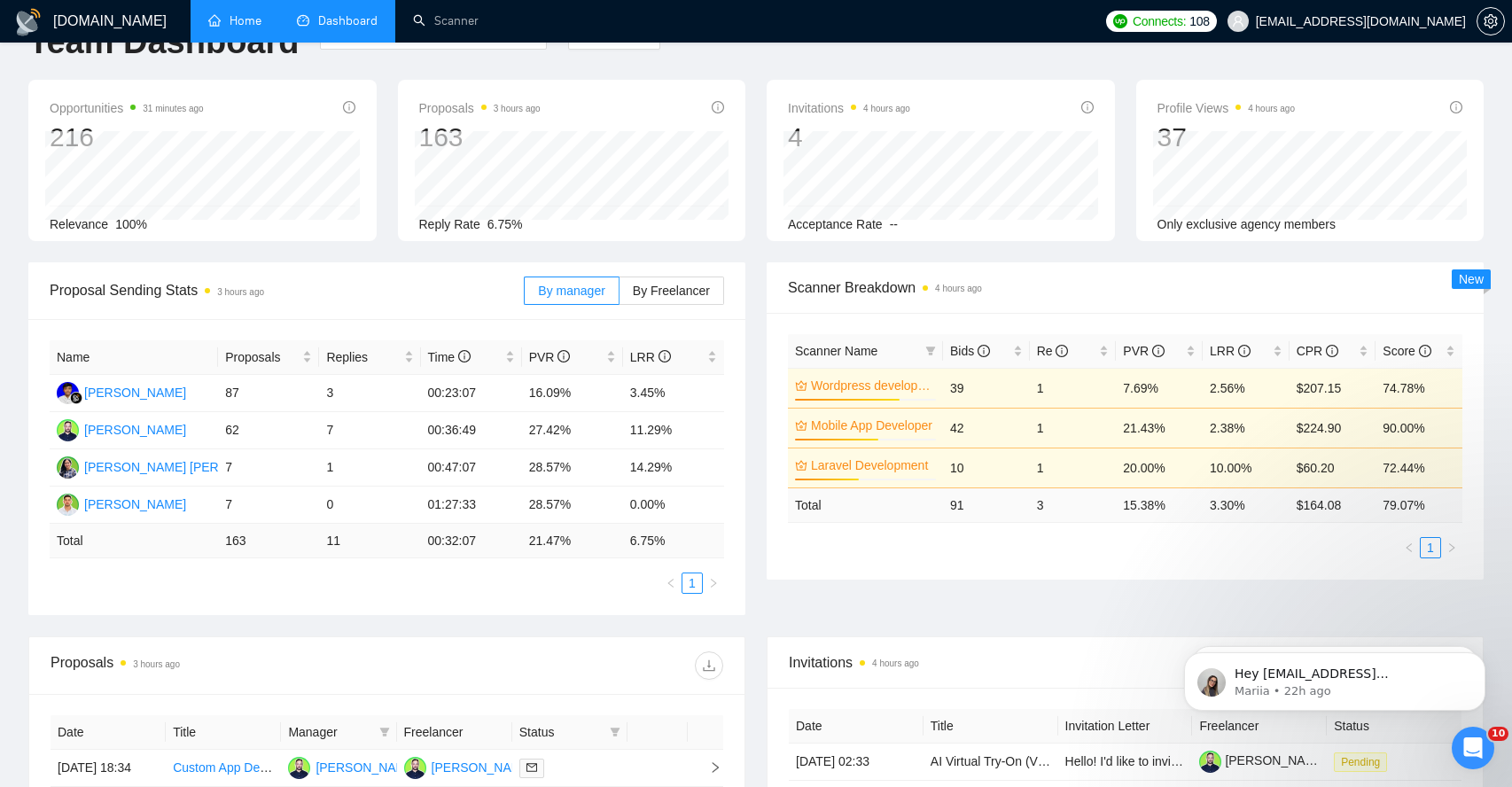
click at [243, 17] on link "Home" at bounding box center [234, 21] width 53 height 15
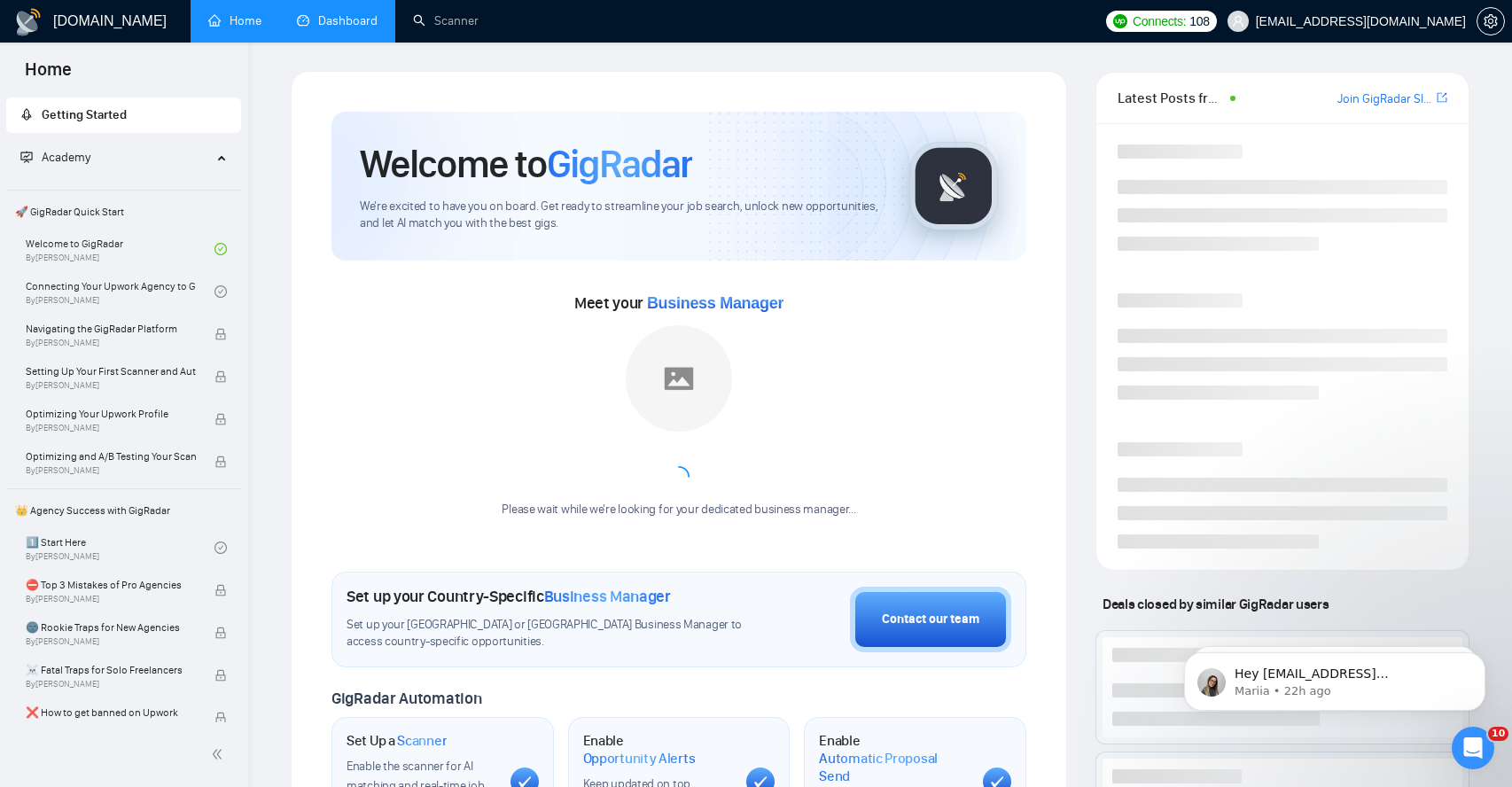
click at [331, 20] on link "Dashboard" at bounding box center [337, 21] width 81 height 15
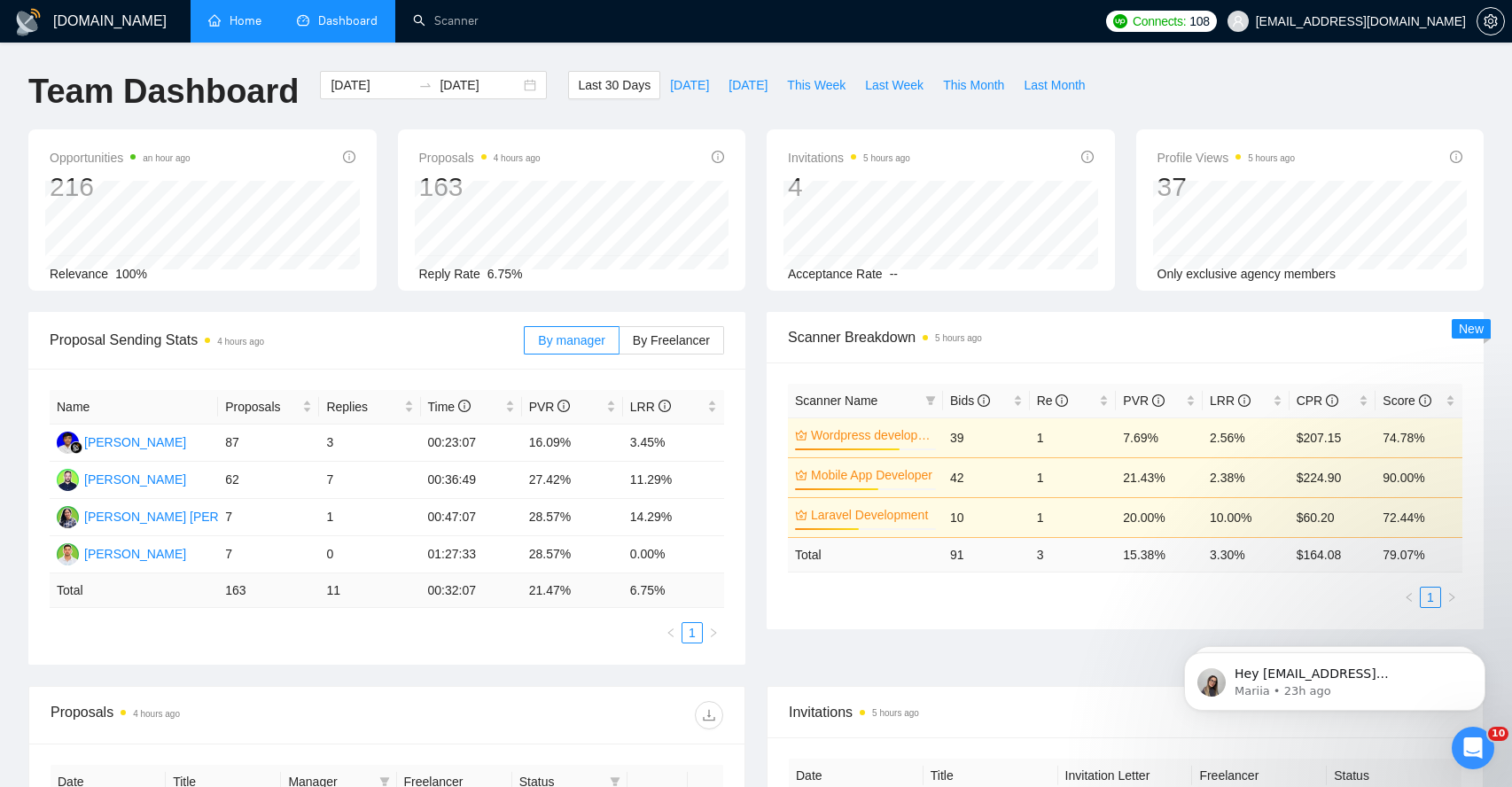
click at [256, 25] on link "Home" at bounding box center [234, 21] width 53 height 15
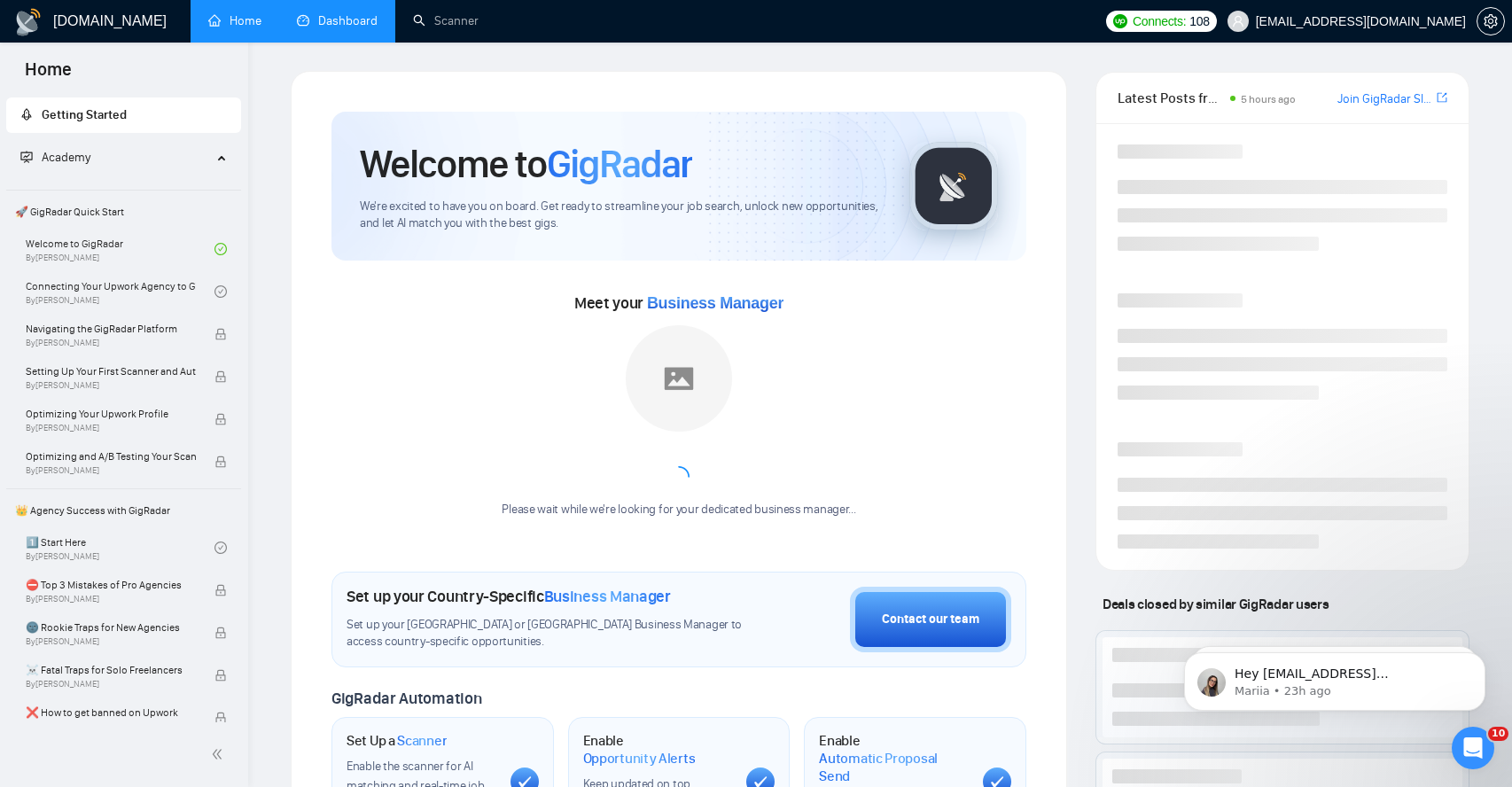
click at [337, 21] on link "Dashboard" at bounding box center [337, 21] width 81 height 15
